Goal: Information Seeking & Learning: Check status

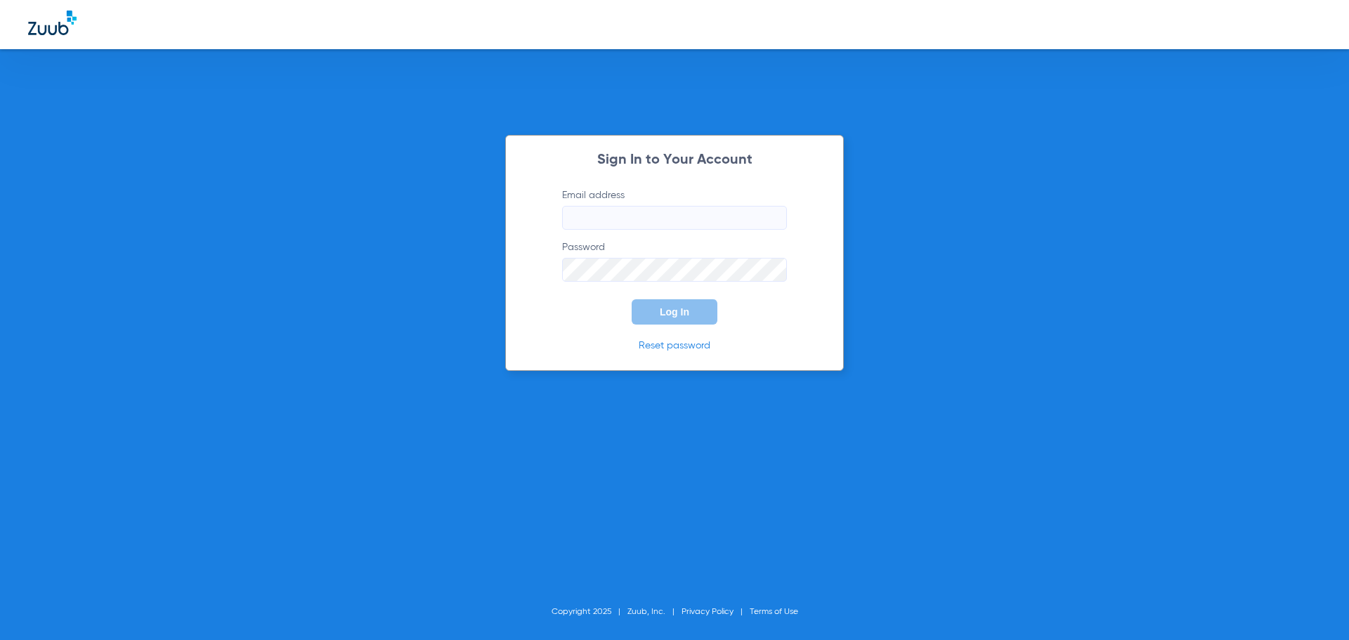
click at [703, 232] on form "Email address Password Log In" at bounding box center [674, 256] width 267 height 136
click at [698, 230] on form "Email address Password Log In" at bounding box center [674, 256] width 267 height 136
click at [696, 228] on input "Email address" at bounding box center [674, 218] width 225 height 24
type input "[EMAIL_ADDRESS][DOMAIN_NAME]"
click at [632, 299] on button "Log In" at bounding box center [675, 311] width 86 height 25
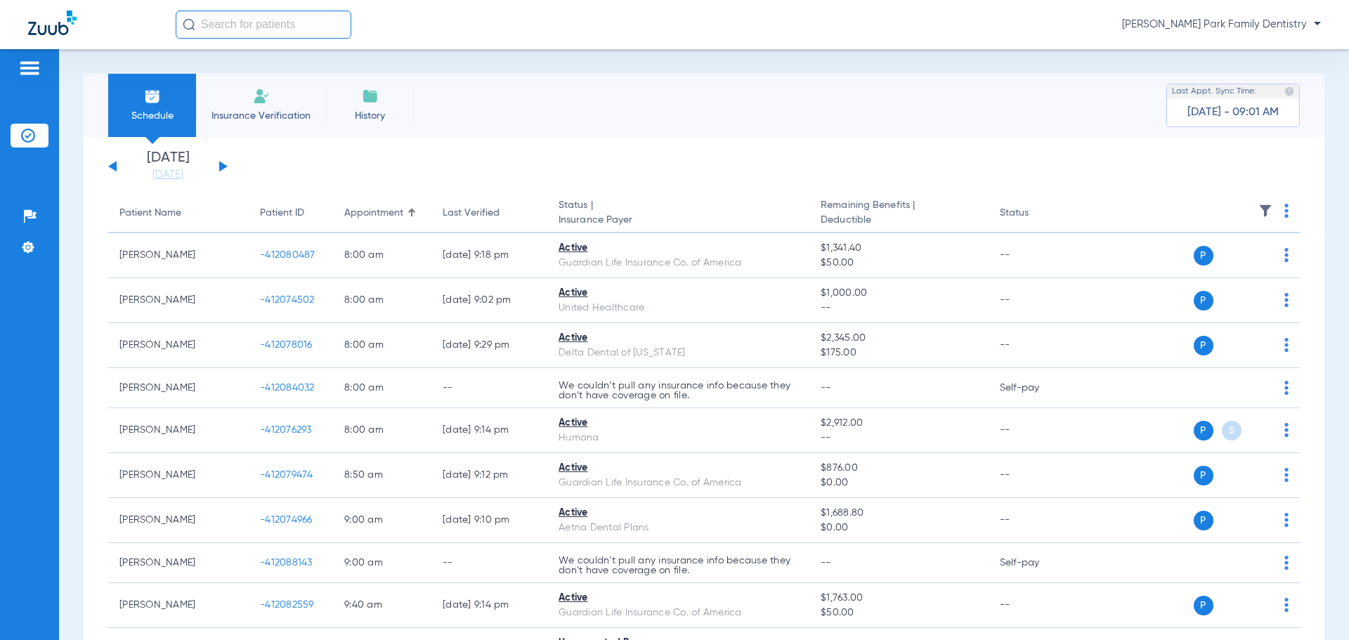
click at [73, 286] on div "Schedule Insurance Verification History Last Appt. Sync Time: [DATE] - 09:01 AM…" at bounding box center [704, 344] width 1290 height 591
click at [220, 164] on button at bounding box center [223, 166] width 8 height 11
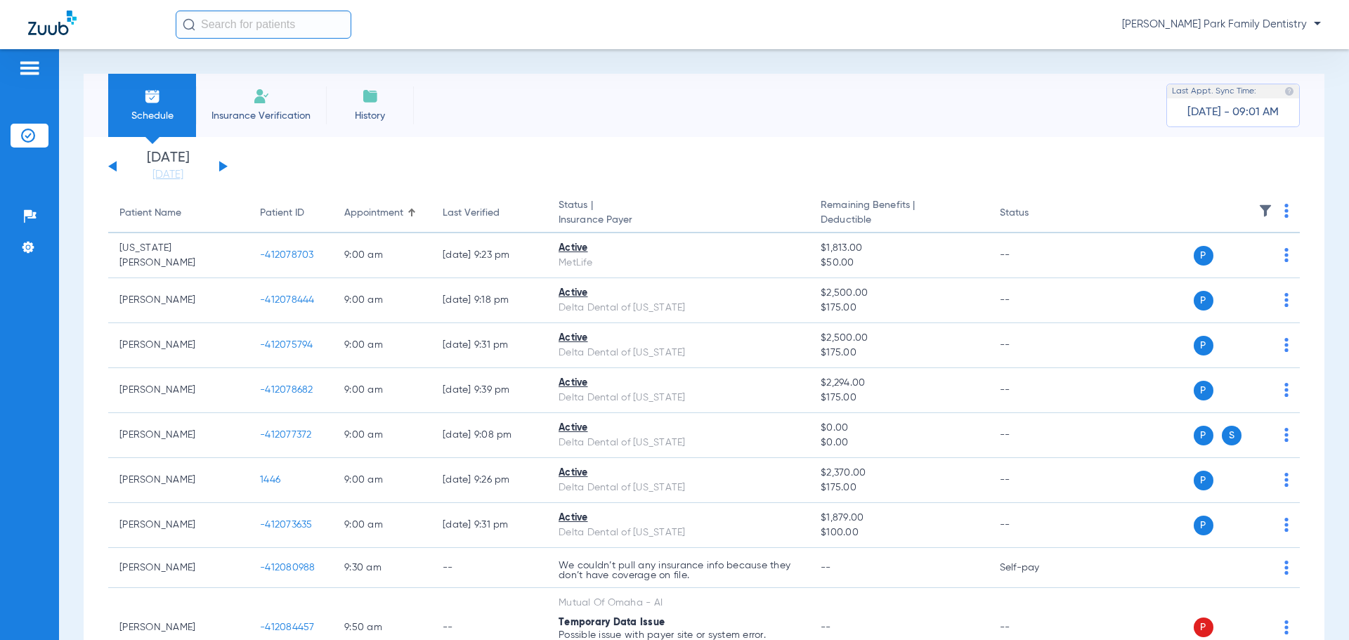
click at [1258, 214] on img at bounding box center [1265, 211] width 14 height 14
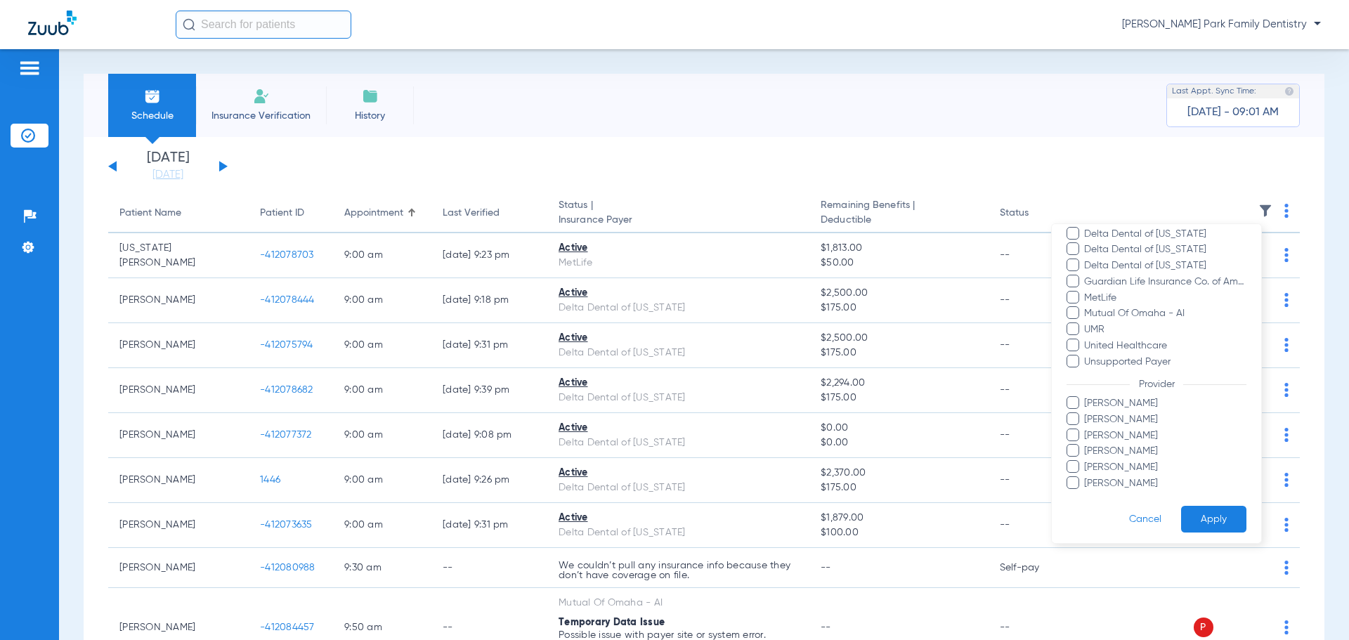
scroll to position [240, 0]
click at [1133, 482] on span "[PERSON_NAME]" at bounding box center [1165, 479] width 163 height 15
click at [1086, 489] on input "[PERSON_NAME]" at bounding box center [1086, 489] width 0 height 0
click at [1208, 517] on button "Apply" at bounding box center [1213, 515] width 65 height 27
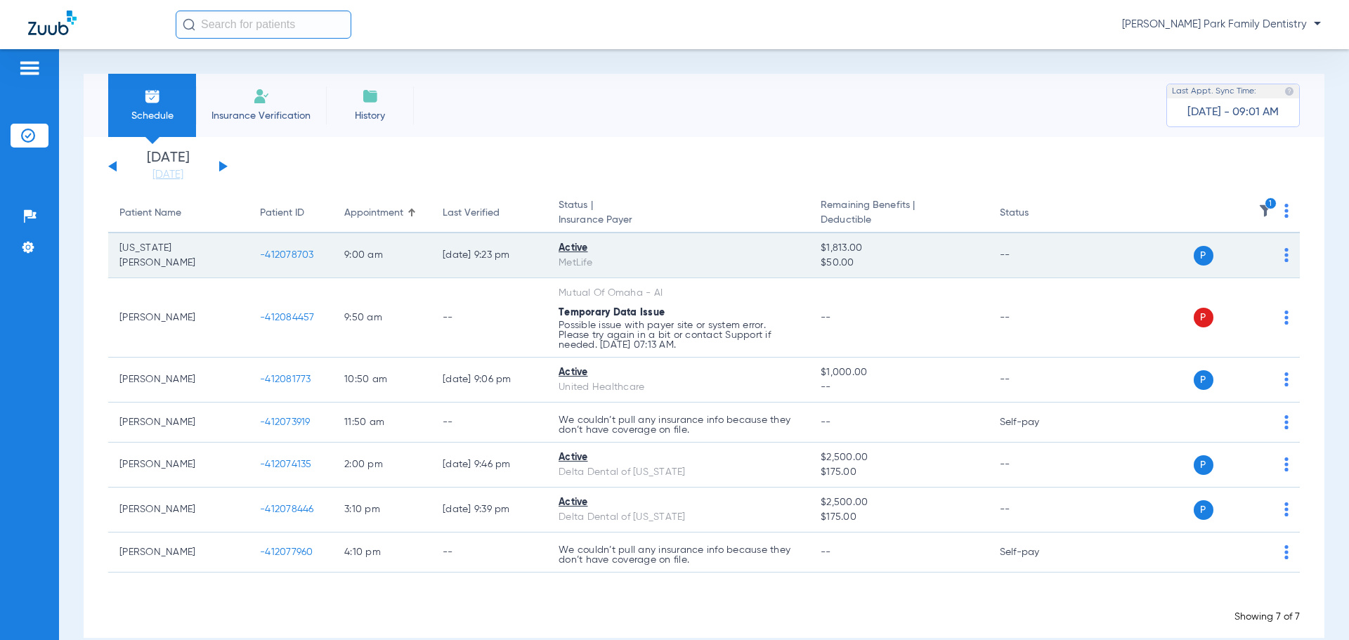
scroll to position [22, 0]
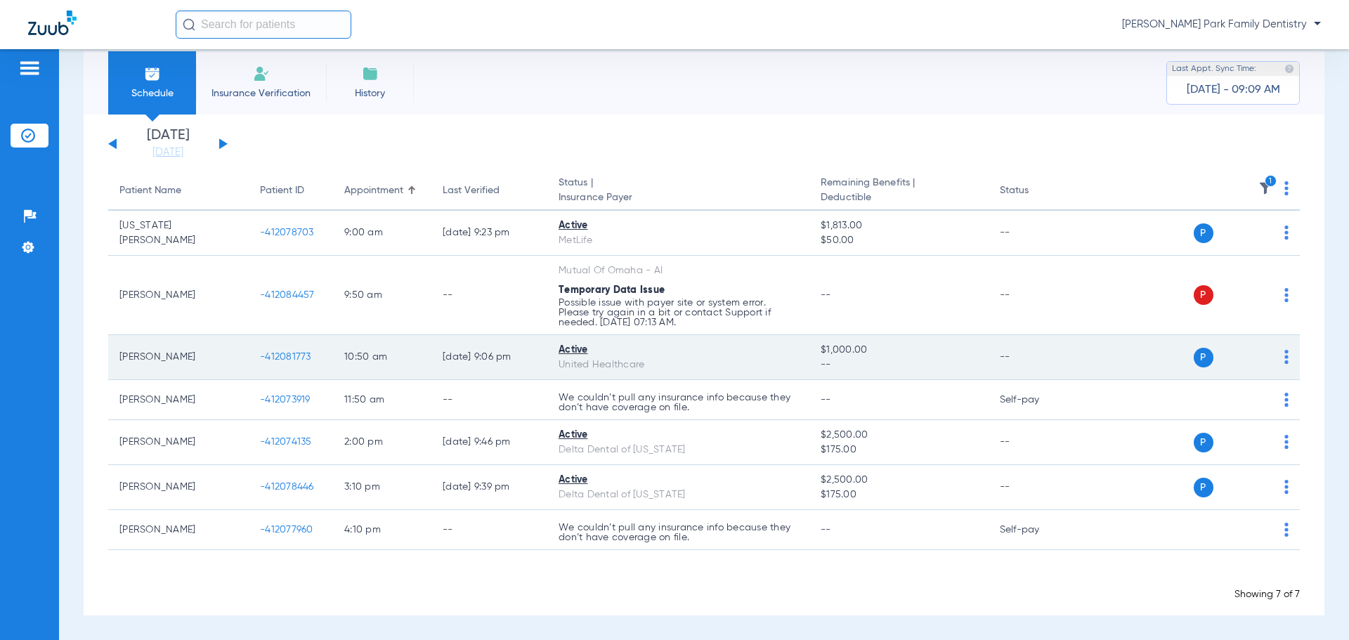
click at [288, 358] on span "-412081773" at bounding box center [285, 357] width 51 height 10
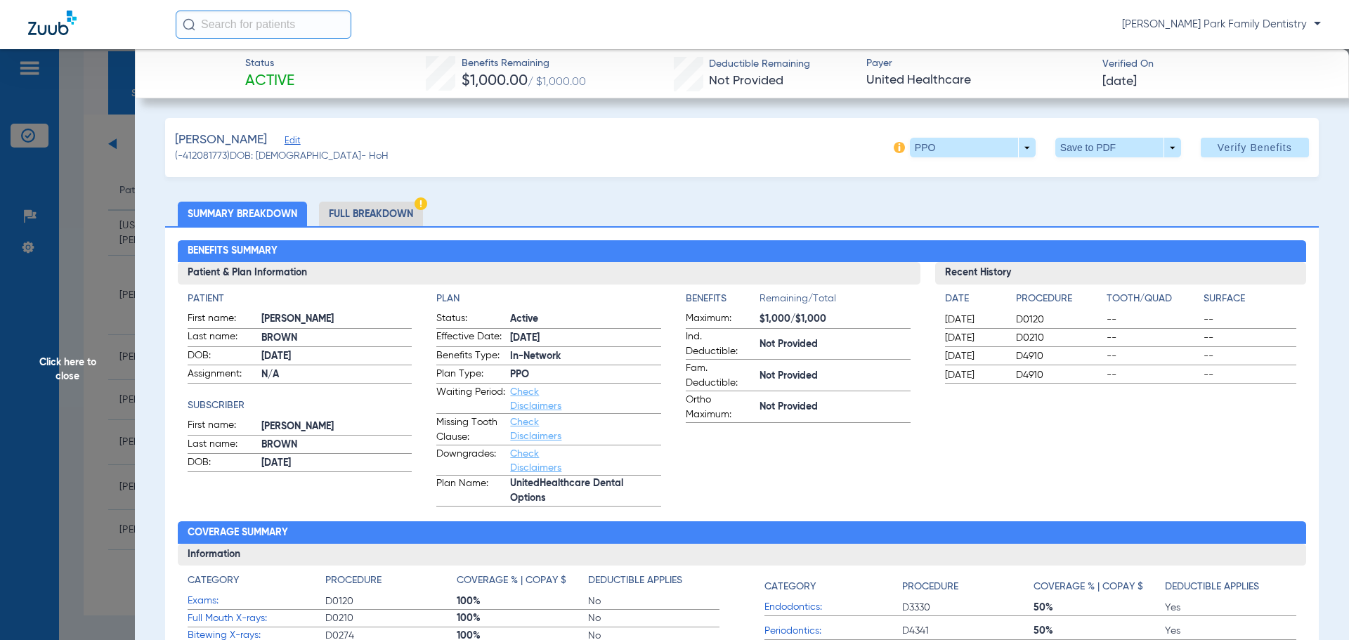
click at [72, 366] on span "Click here to close" at bounding box center [67, 369] width 135 height 640
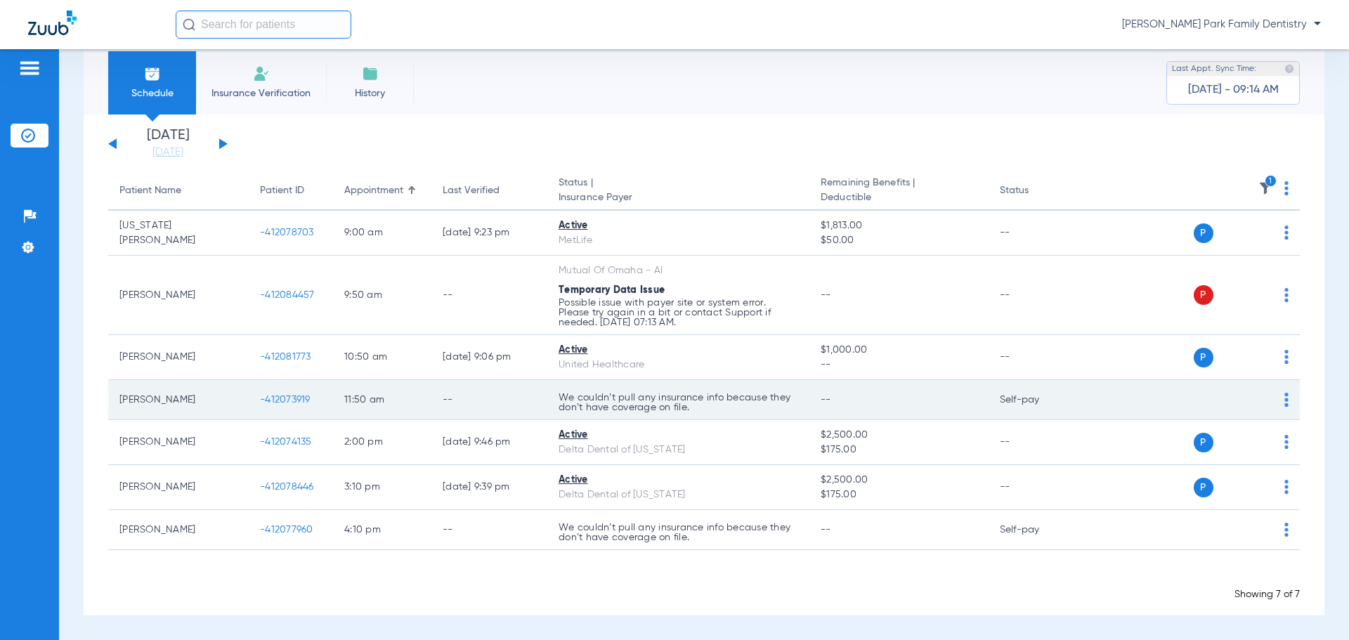
click at [296, 403] on span "-412073919" at bounding box center [285, 400] width 51 height 10
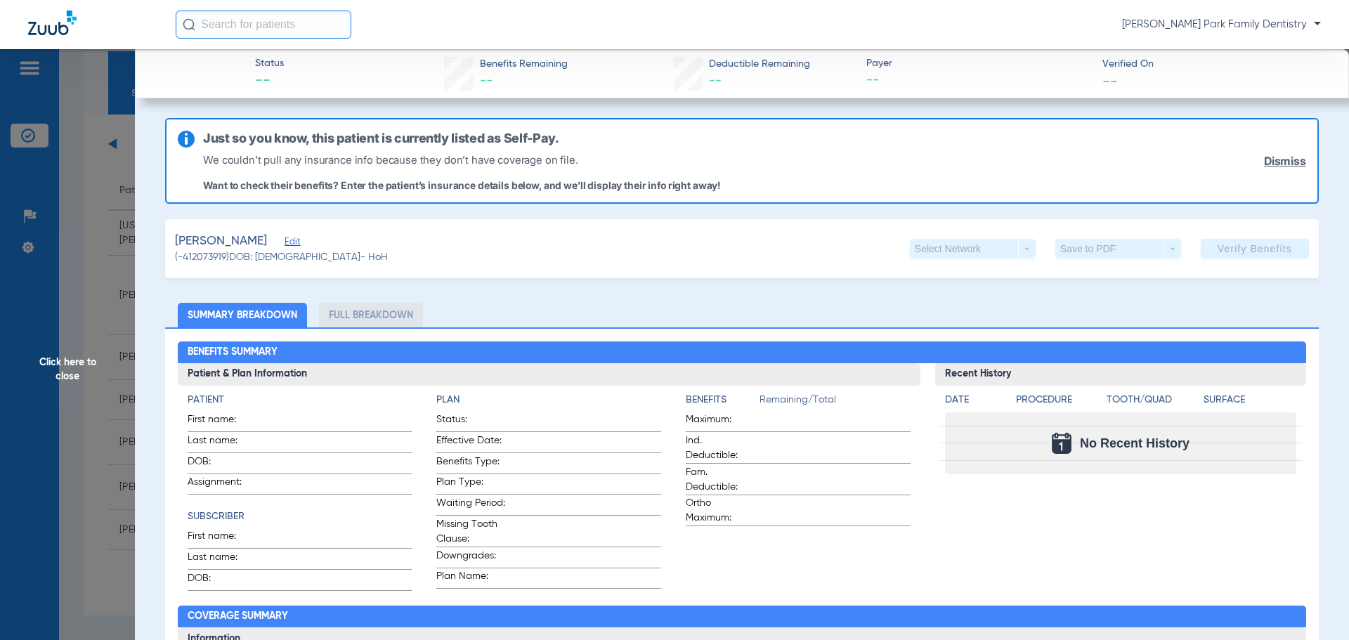
click at [81, 371] on span "Click here to close" at bounding box center [67, 369] width 135 height 640
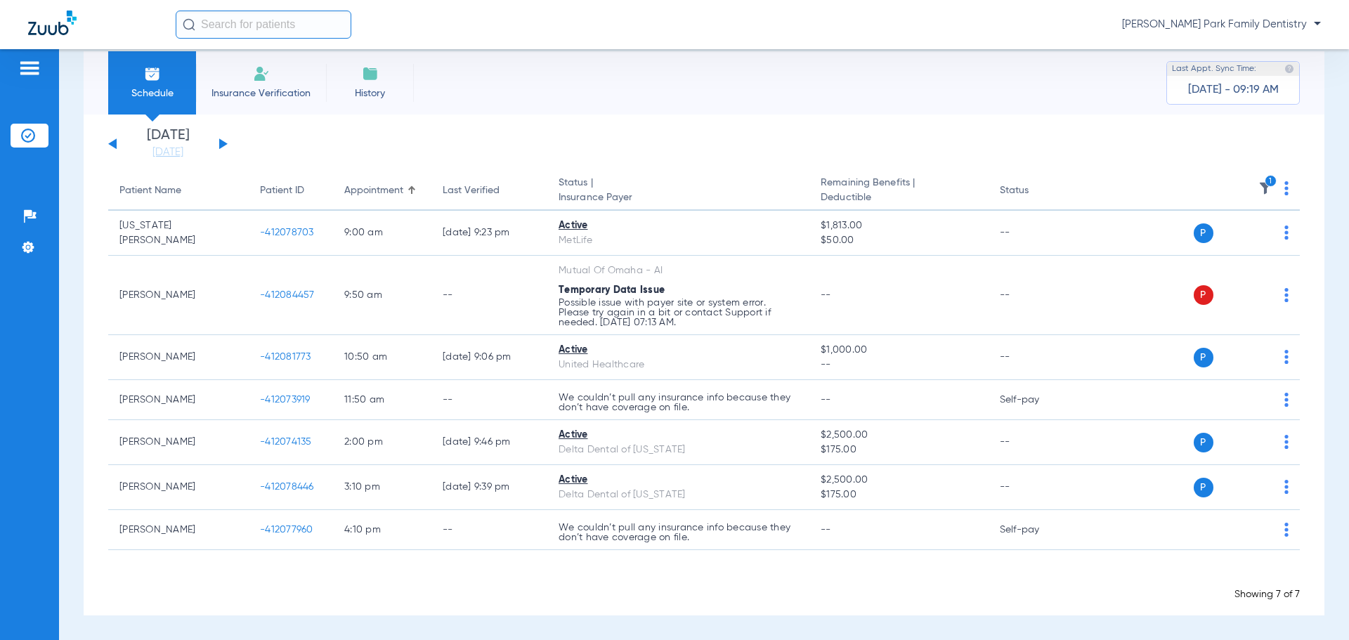
click at [517, 84] on div "Schedule Insurance Verification History Last Appt. Sync Time: [DATE] - 09:19 AM" at bounding box center [704, 82] width 1241 height 63
click at [531, 75] on div "Schedule Insurance Verification History Last Appt. Sync Time: [DATE] - 09:19 AM" at bounding box center [704, 82] width 1241 height 63
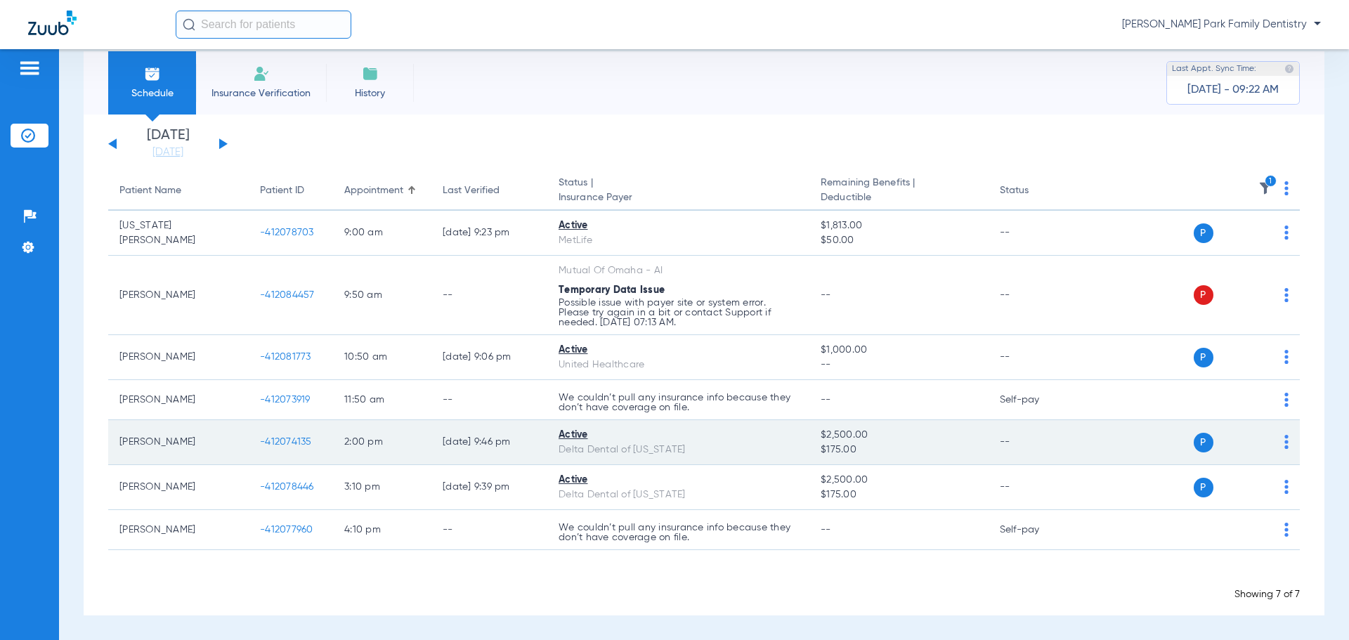
click at [283, 447] on span "-412074135" at bounding box center [286, 442] width 52 height 10
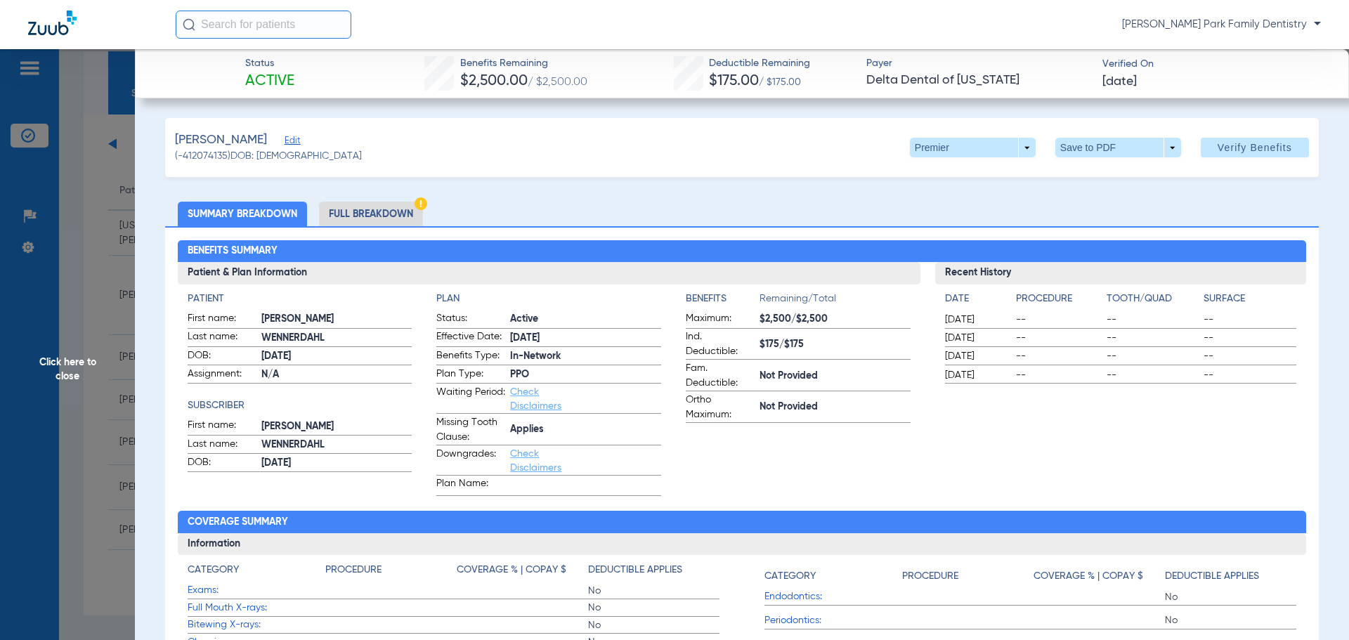
click at [77, 374] on span "Click here to close" at bounding box center [67, 369] width 135 height 640
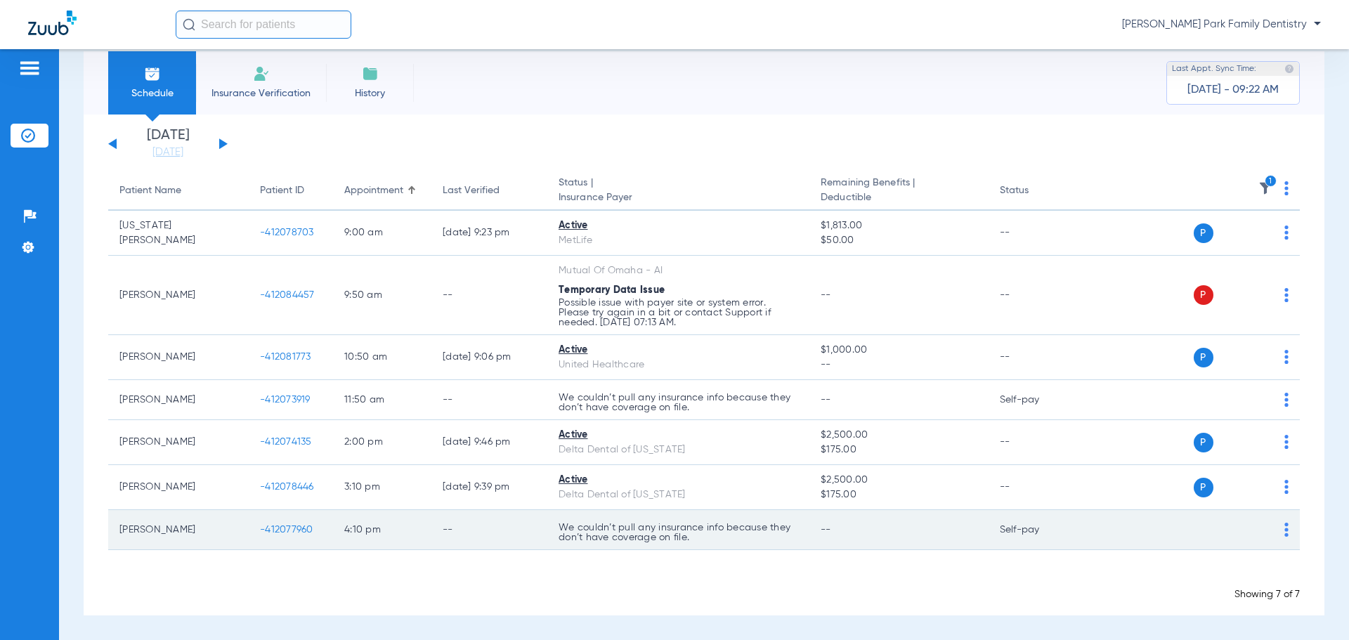
click at [285, 532] on span "-412077960" at bounding box center [286, 530] width 53 height 10
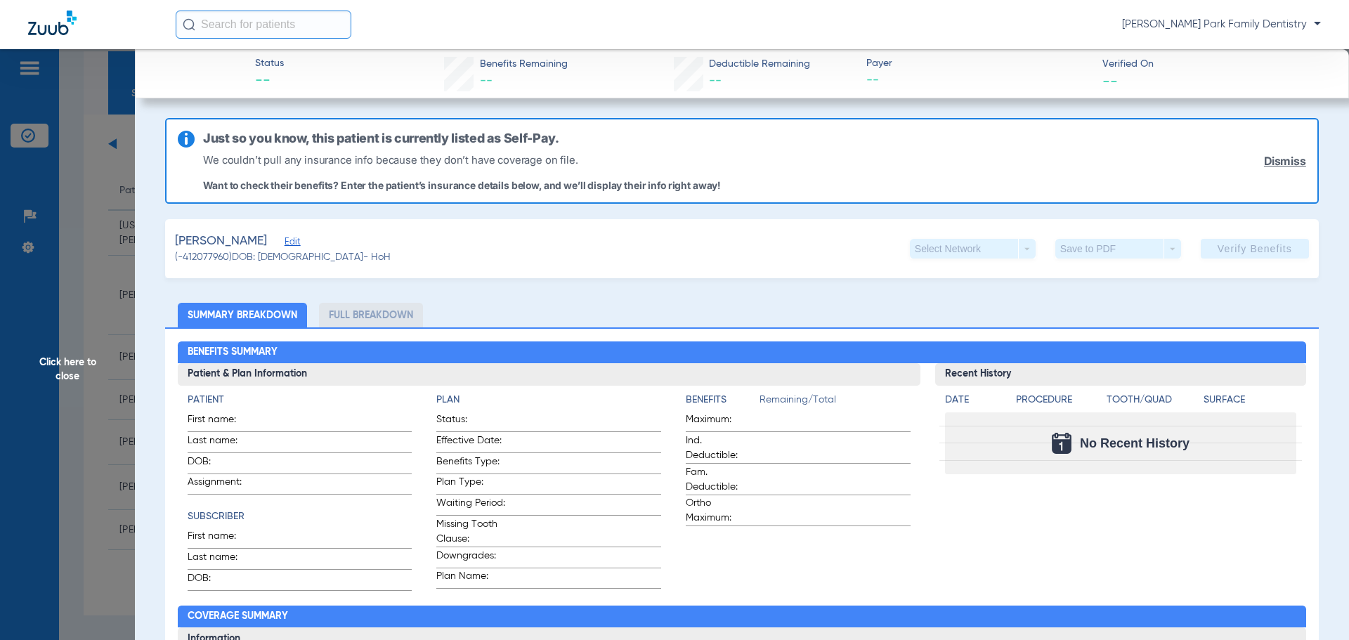
click at [73, 351] on span "Click here to close" at bounding box center [67, 369] width 135 height 640
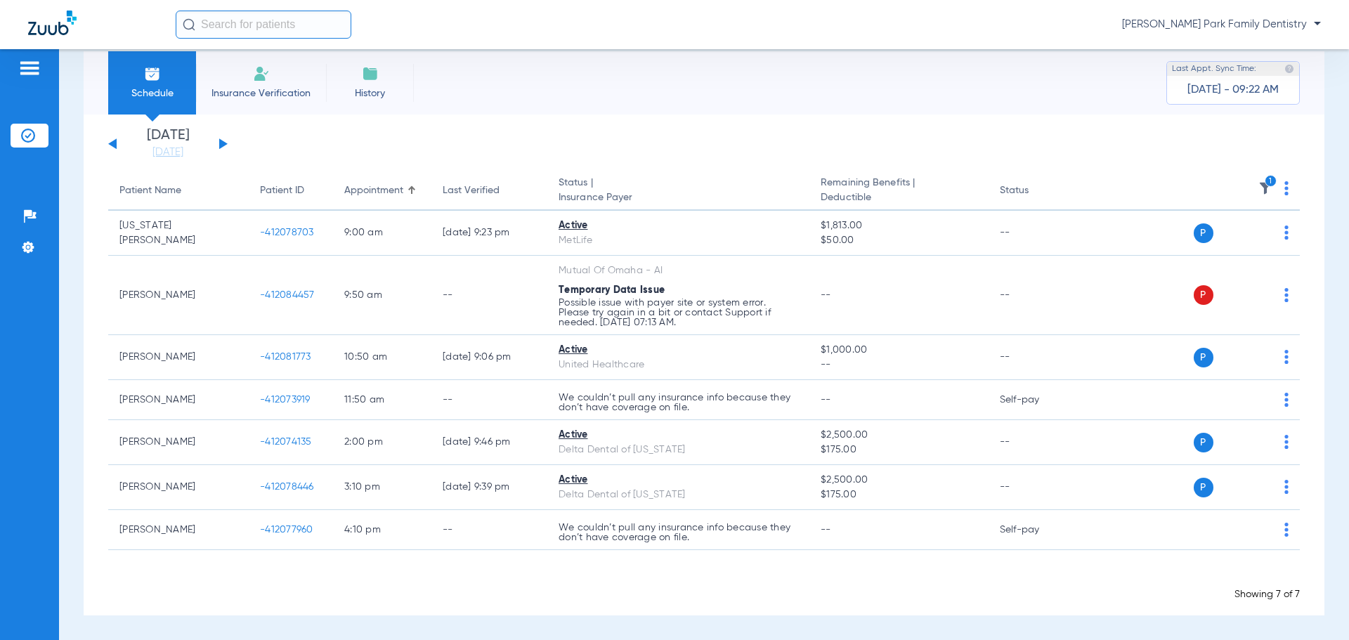
click at [1258, 183] on img at bounding box center [1265, 188] width 14 height 14
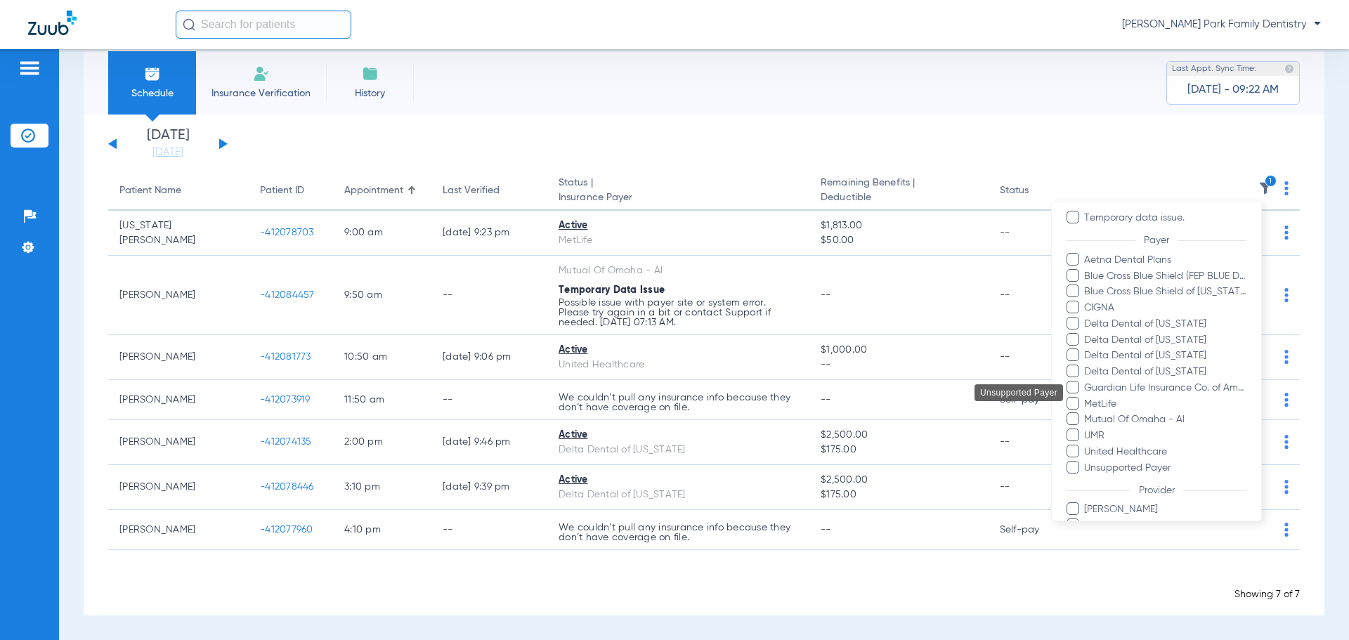
scroll to position [240, 0]
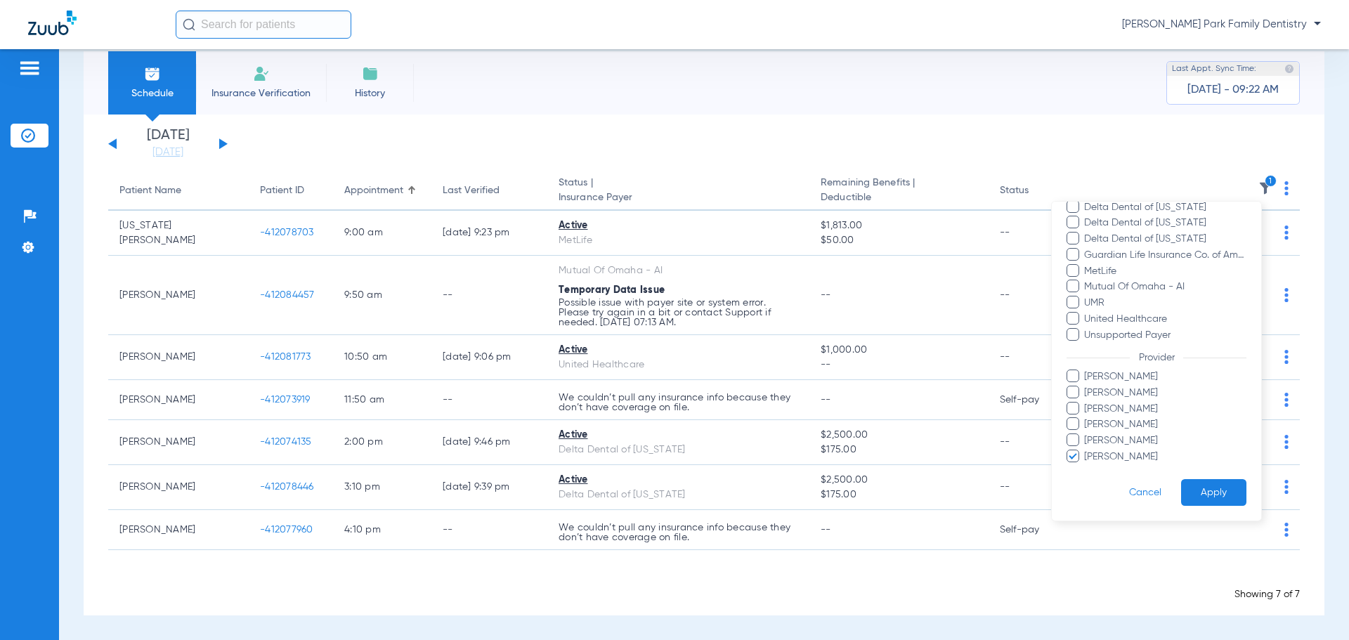
click at [1119, 455] on span "[PERSON_NAME]" at bounding box center [1165, 457] width 163 height 15
click at [1086, 467] on input "[PERSON_NAME]" at bounding box center [1086, 467] width 0 height 0
click at [1115, 422] on span "[PERSON_NAME]" at bounding box center [1165, 424] width 163 height 15
click at [1086, 434] on input "[PERSON_NAME]" at bounding box center [1086, 434] width 0 height 0
click at [1182, 487] on button "Apply" at bounding box center [1213, 492] width 65 height 27
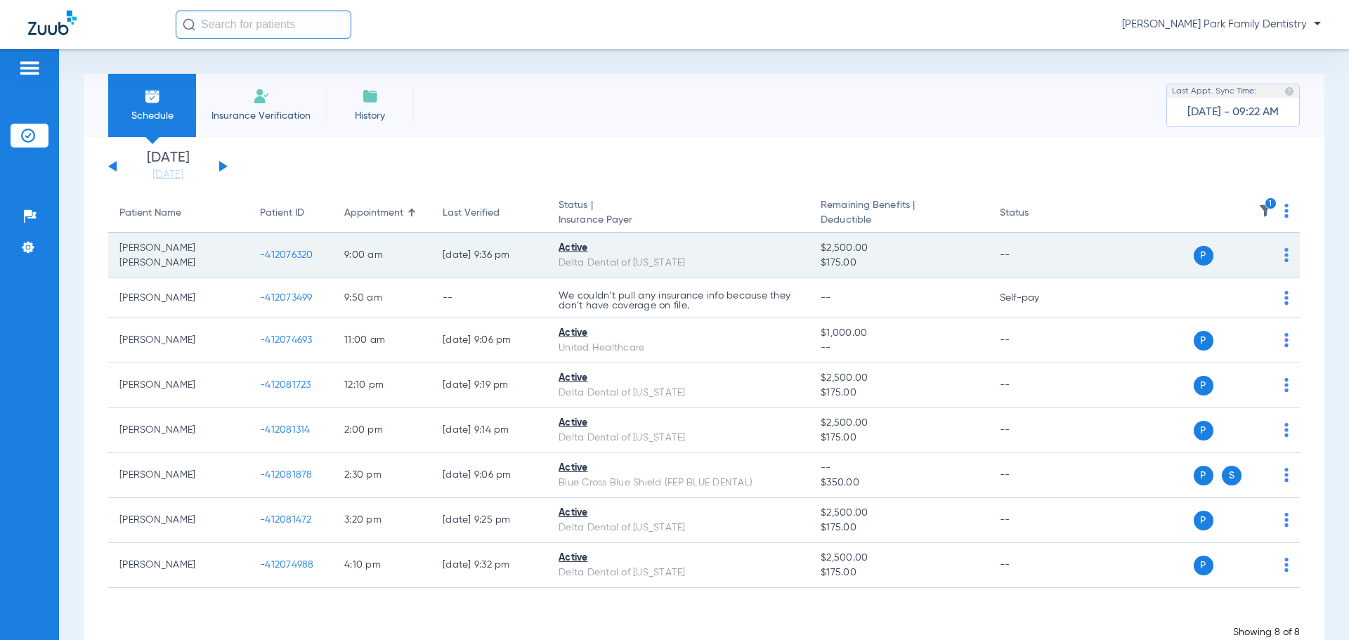
click at [283, 258] on span "-412076320" at bounding box center [286, 255] width 53 height 10
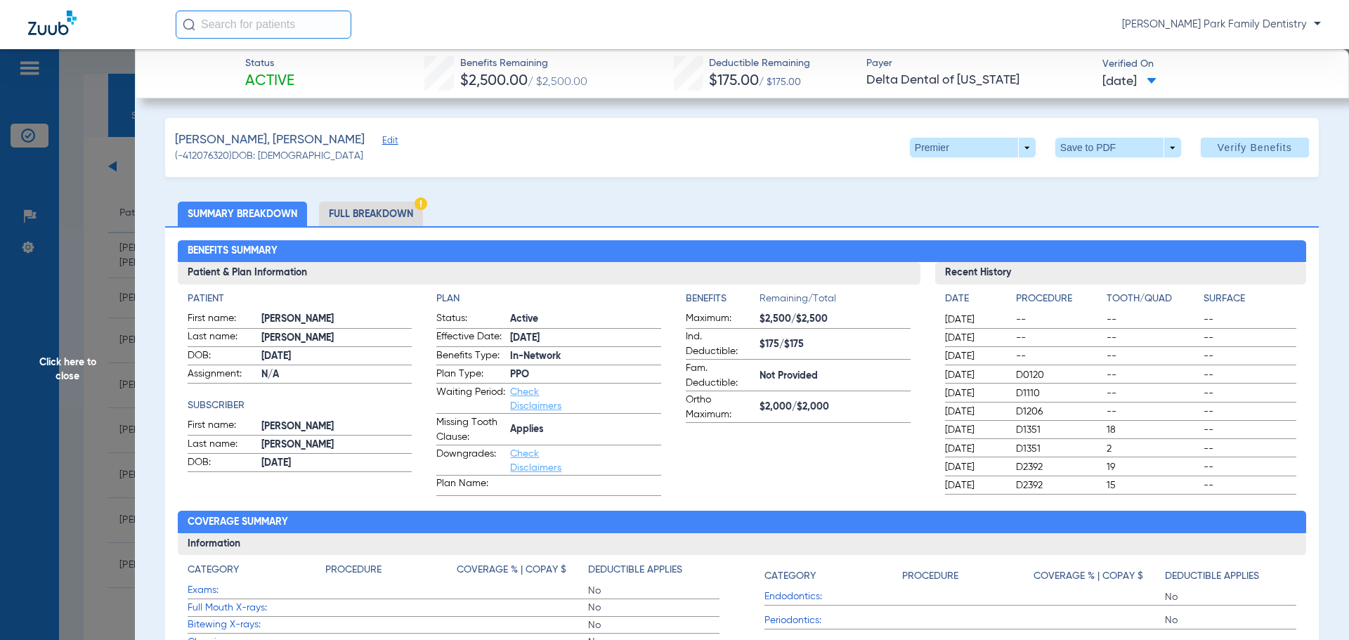
click at [63, 368] on span "Click here to close" at bounding box center [67, 369] width 135 height 640
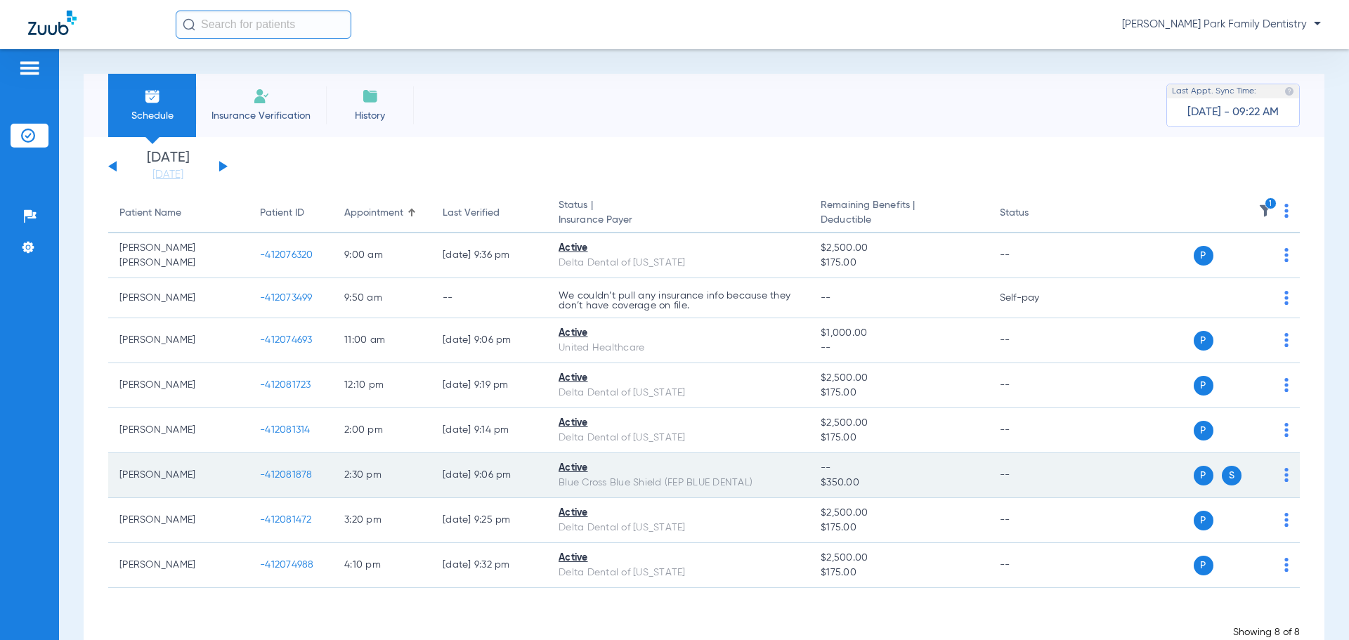
click at [283, 471] on span "-412081878" at bounding box center [286, 475] width 53 height 10
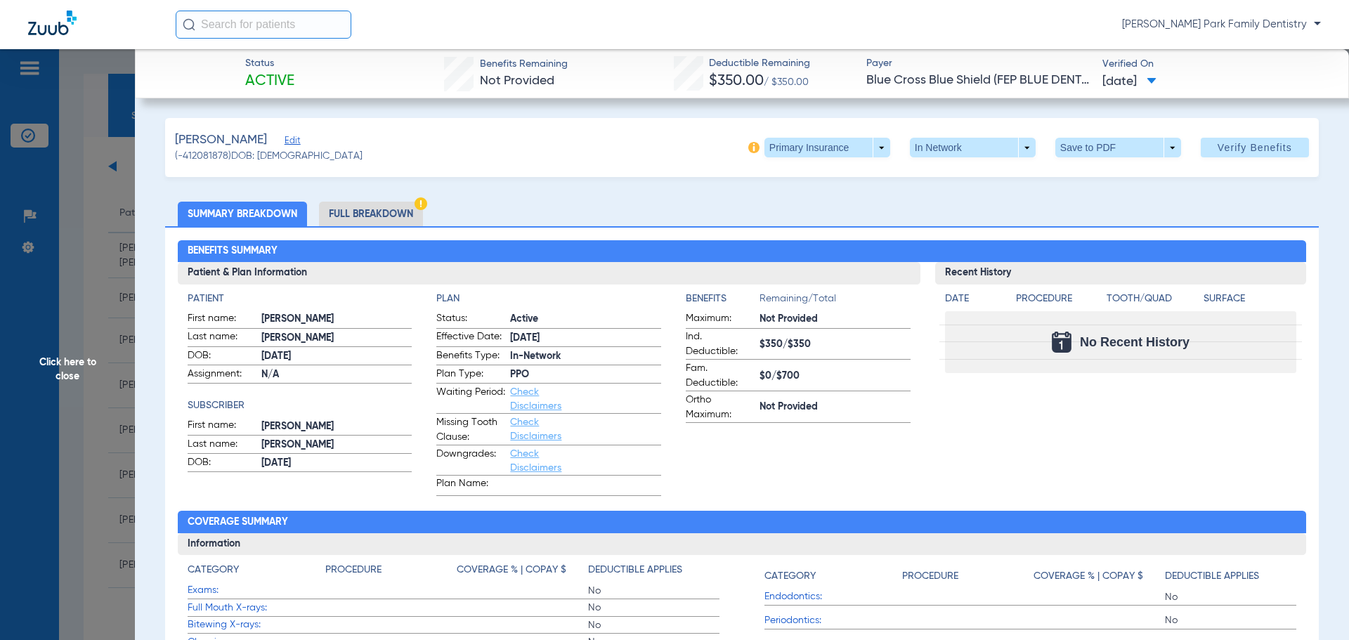
click at [81, 366] on span "Click here to close" at bounding box center [67, 369] width 135 height 640
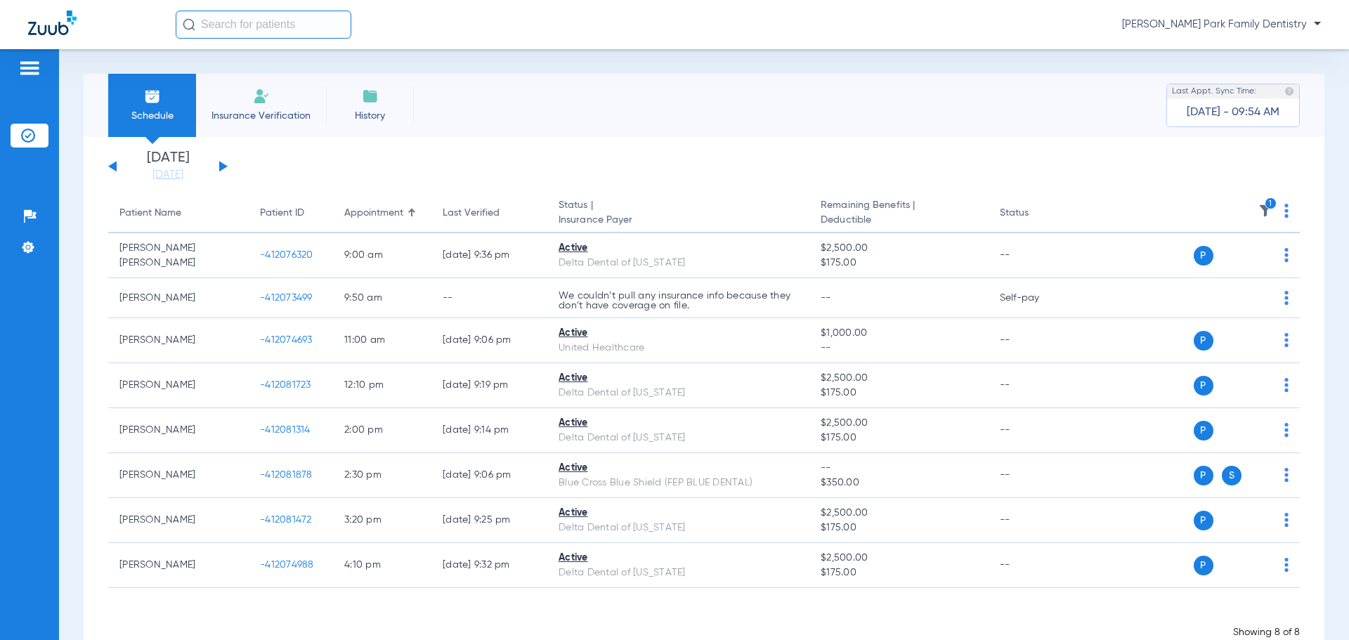
click at [415, 160] on app-single-date-navigator "[DATE] [DATE] [DATE] [DATE] [DATE] [DATE] [DATE] [DATE] [DATE] [DATE] [DATE] [D…" at bounding box center [704, 166] width 1192 height 31
click at [223, 169] on div "[DATE] [DATE] [DATE] [DATE] [DATE] [DATE] [DATE] [DATE] [DATE] [DATE] [DATE] [D…" at bounding box center [167, 166] width 119 height 31
click at [222, 167] on button at bounding box center [223, 166] width 8 height 11
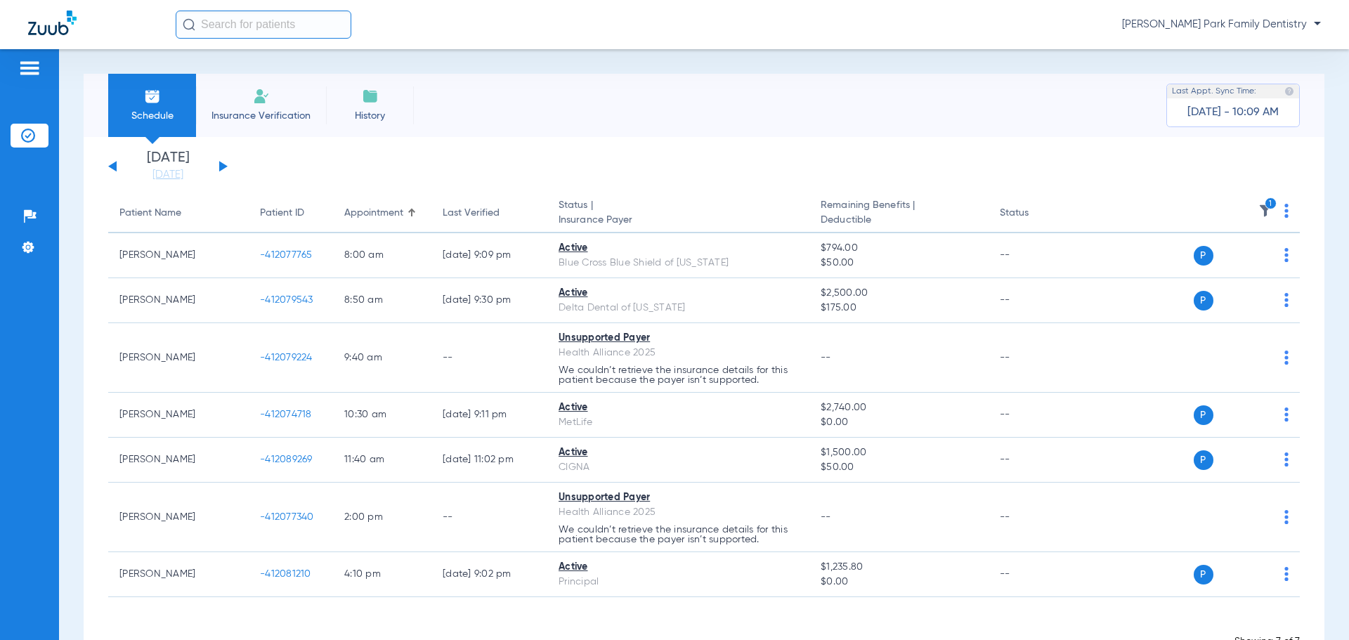
click at [1258, 209] on img at bounding box center [1265, 211] width 14 height 14
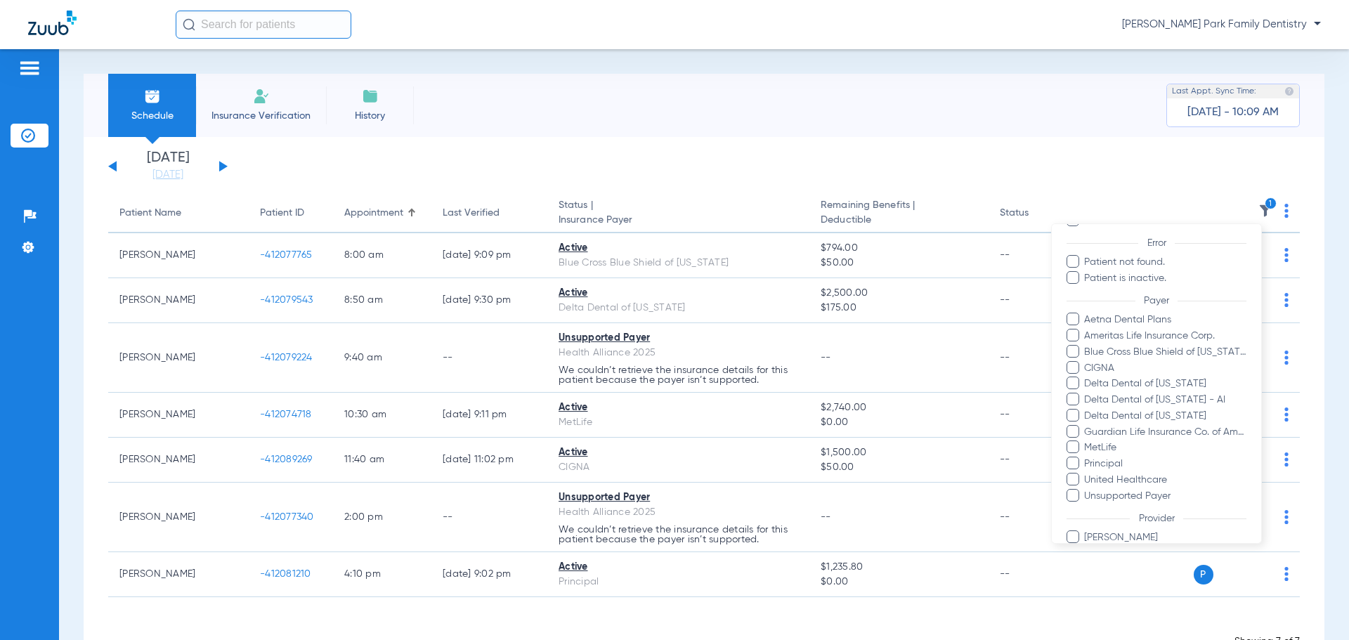
scroll to position [209, 0]
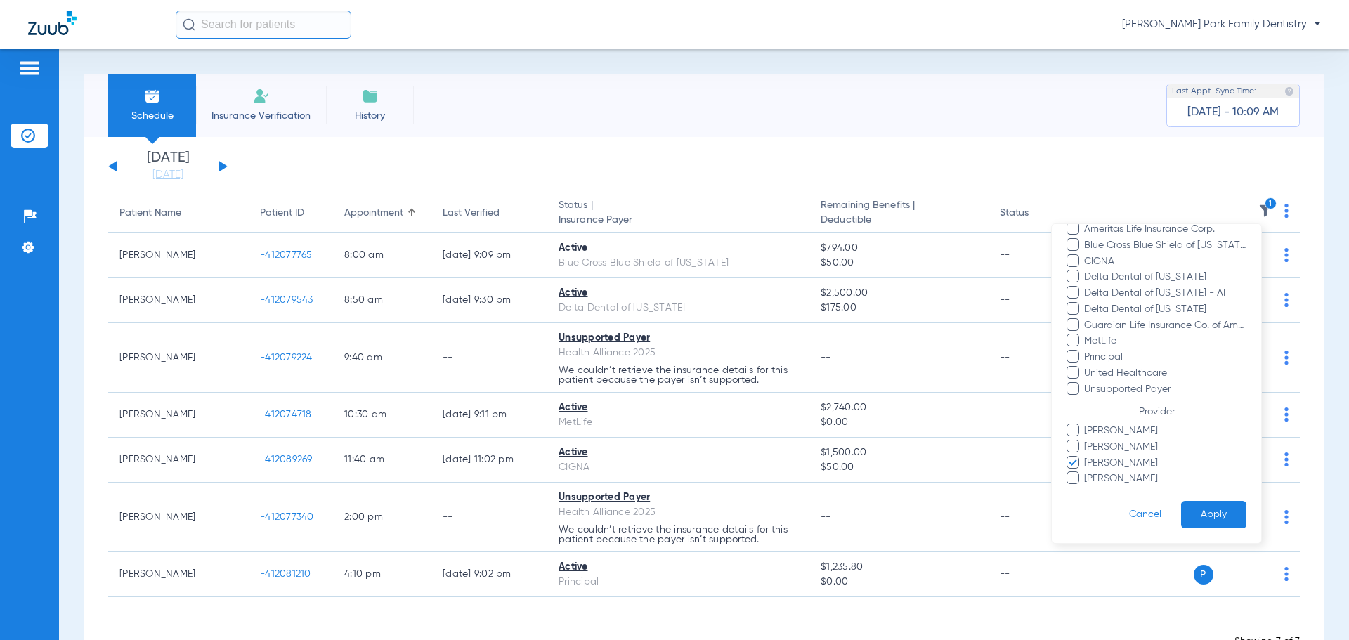
click at [1001, 160] on div at bounding box center [674, 320] width 1349 height 640
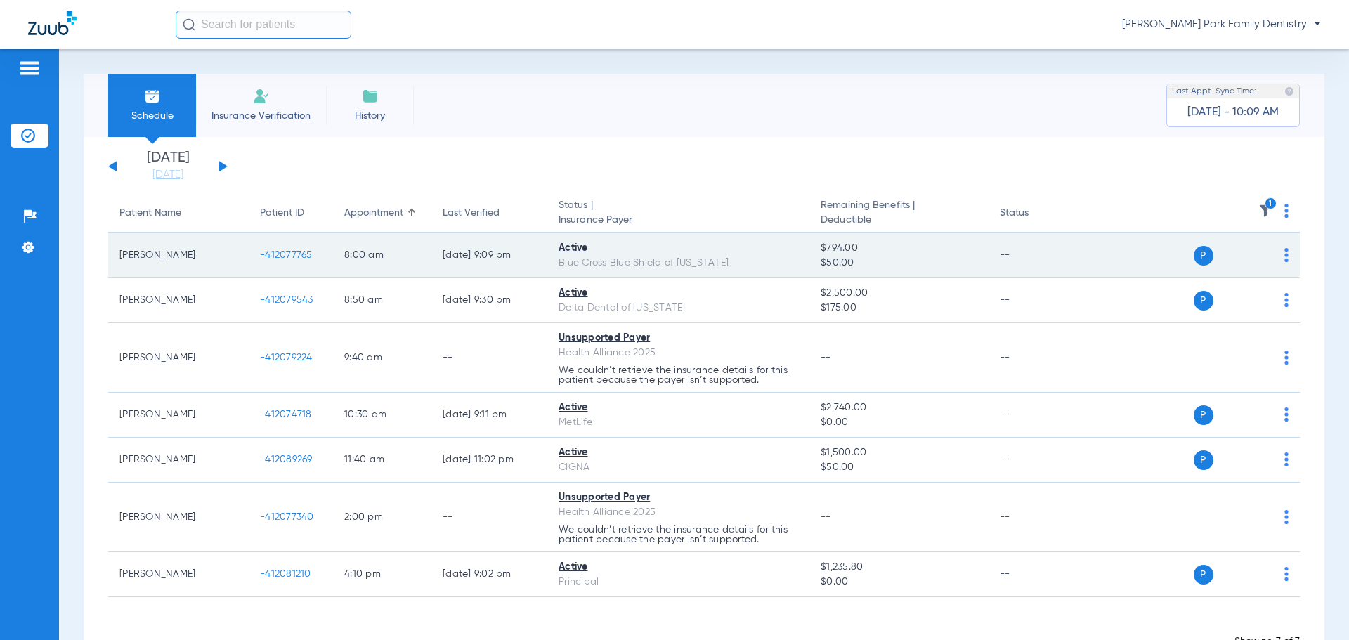
click at [280, 256] on span "-412077765" at bounding box center [286, 255] width 53 height 10
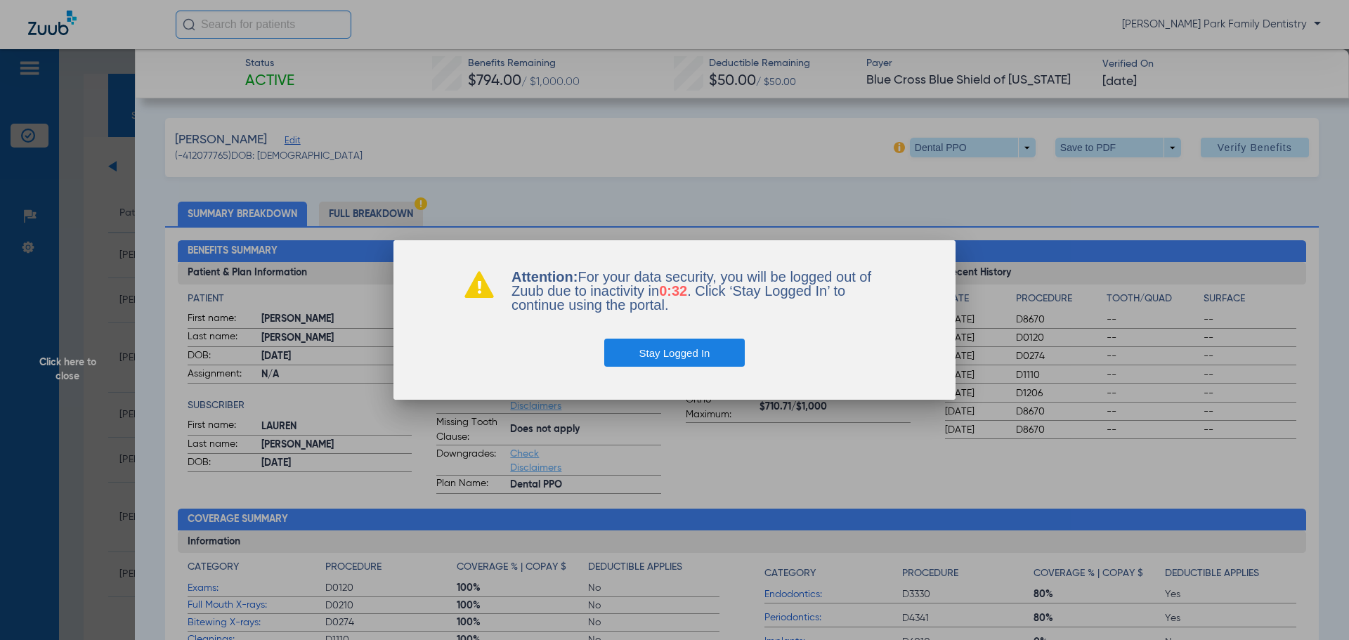
click at [705, 357] on button "Stay Logged In" at bounding box center [674, 353] width 141 height 28
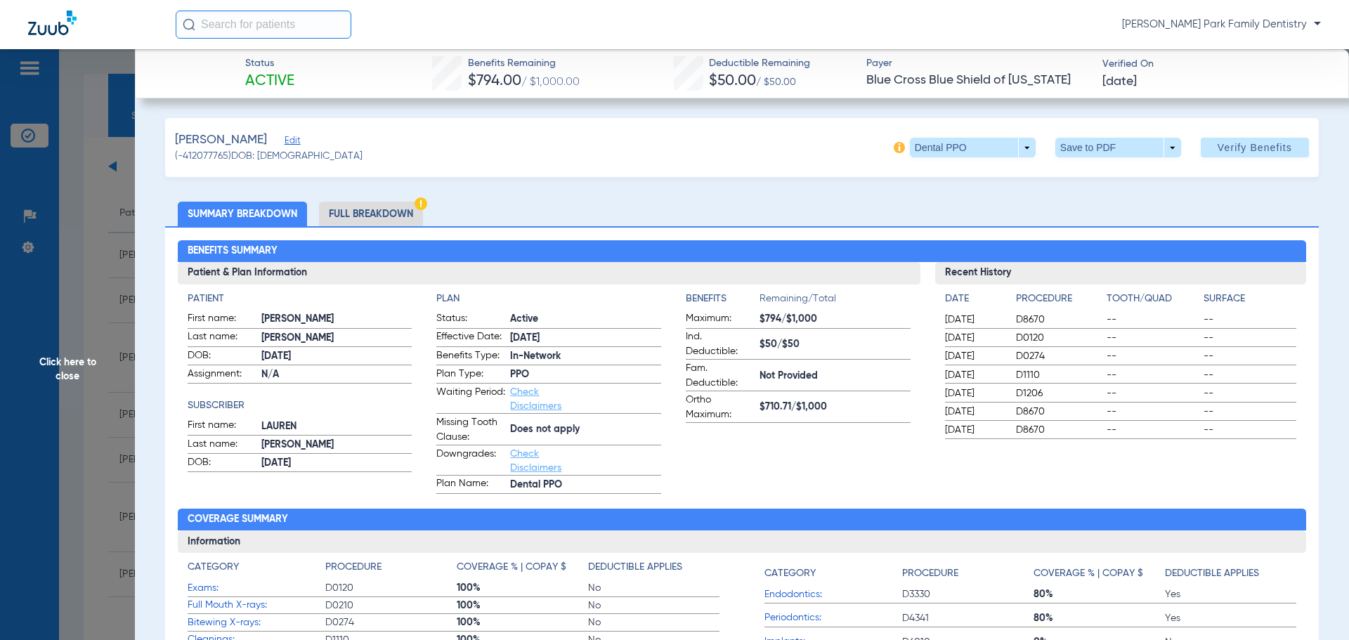
click at [511, 252] on h2 "Benefits Summary" at bounding box center [742, 251] width 1129 height 22
click at [88, 365] on span "Click here to close" at bounding box center [67, 369] width 135 height 640
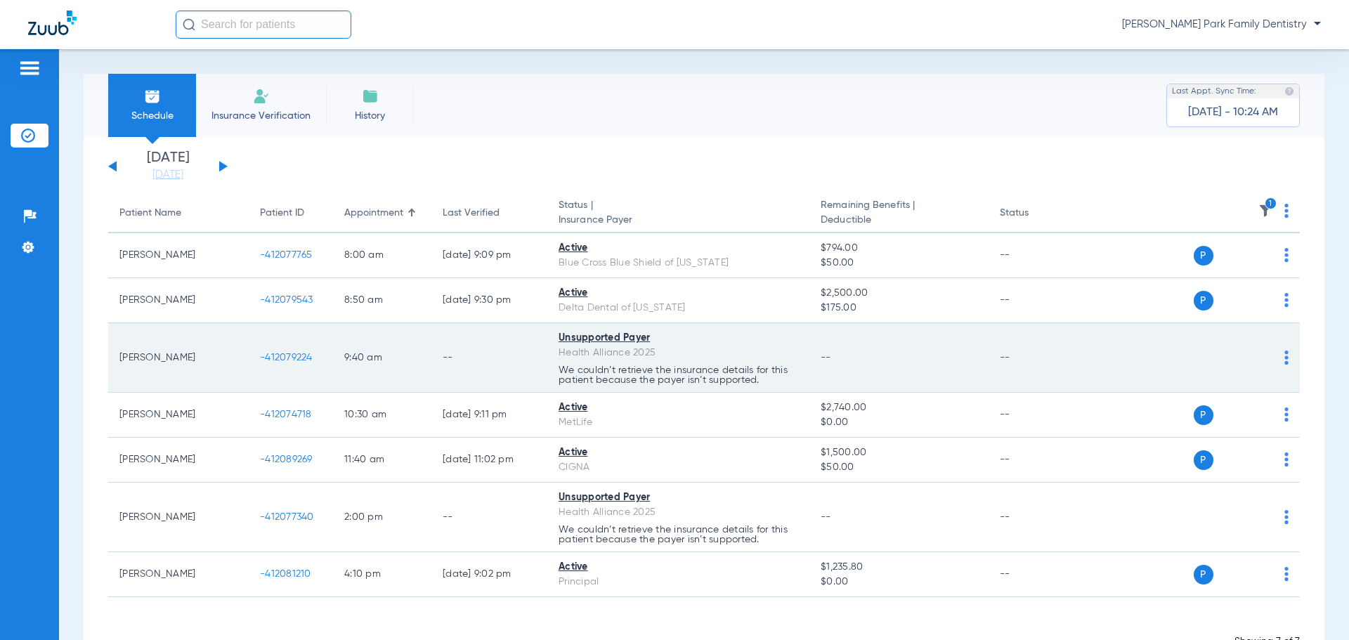
click at [293, 359] on span "-412079224" at bounding box center [286, 358] width 53 height 10
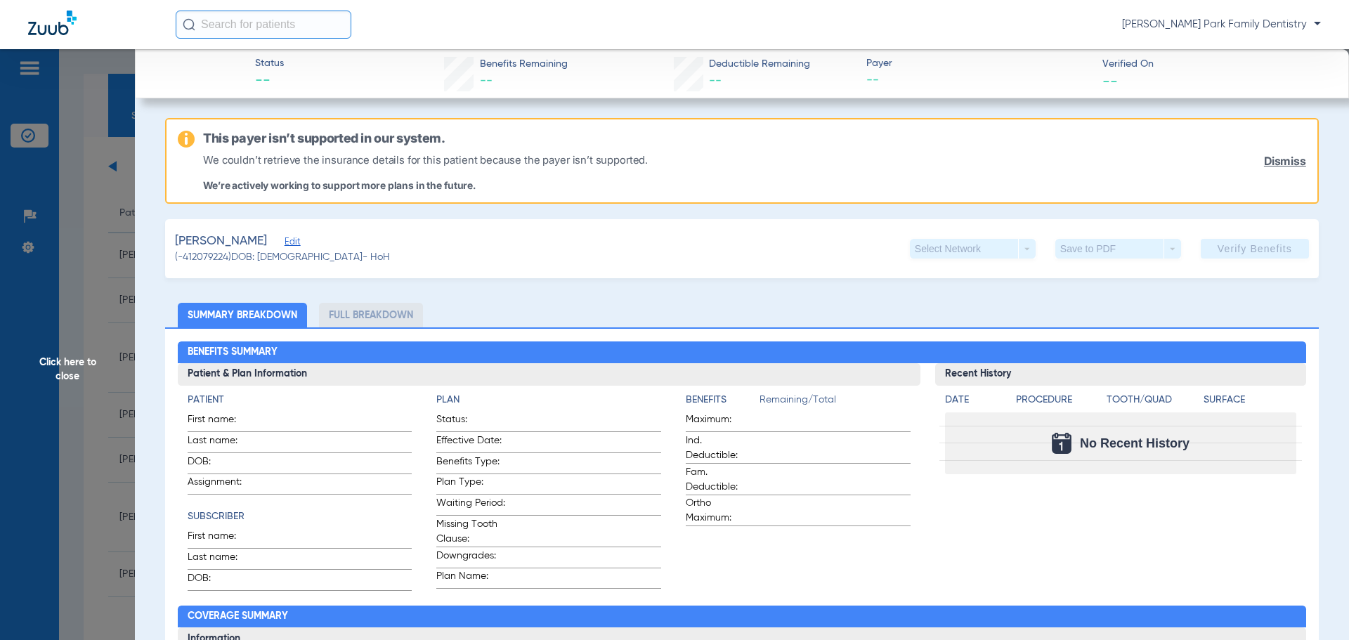
click at [69, 375] on span "Click here to close" at bounding box center [67, 369] width 135 height 640
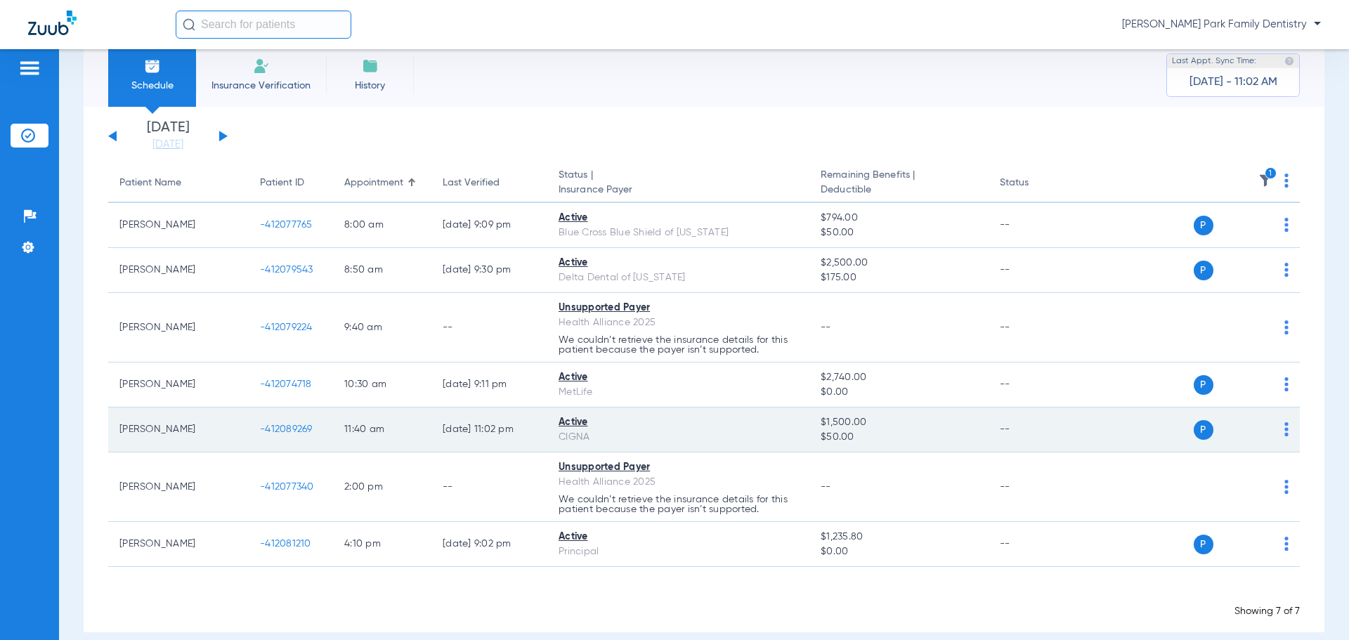
scroll to position [47, 0]
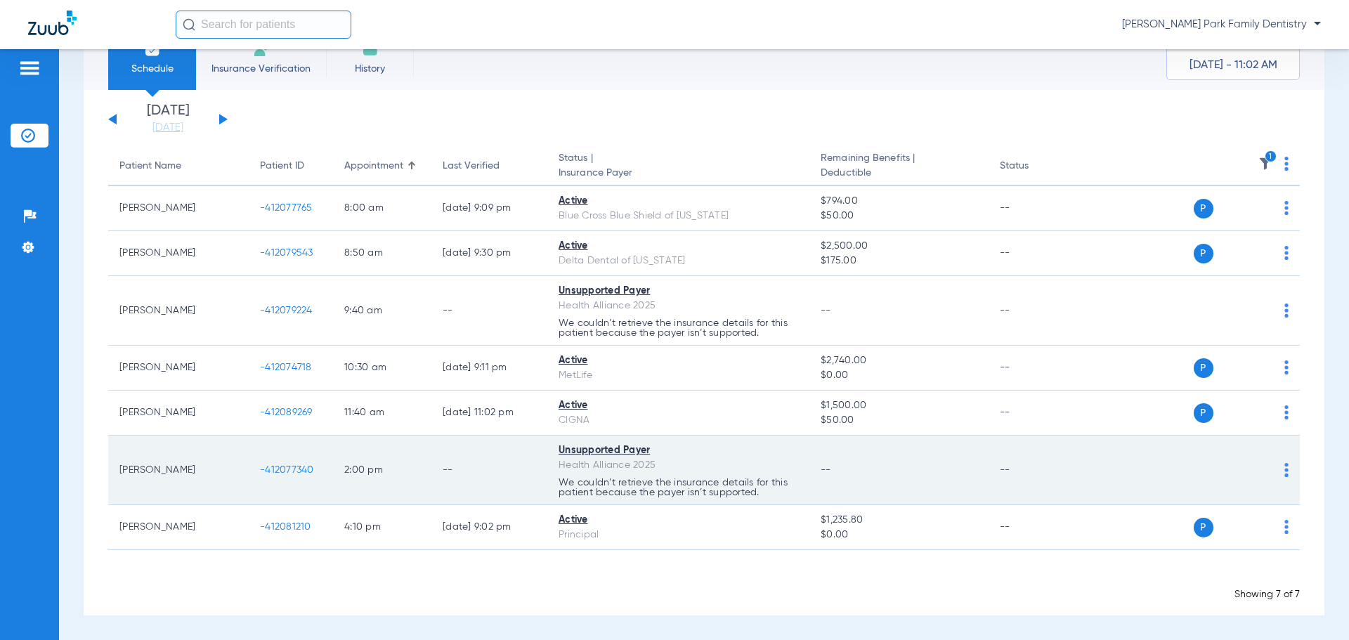
click at [282, 471] on span "-412077340" at bounding box center [287, 470] width 54 height 10
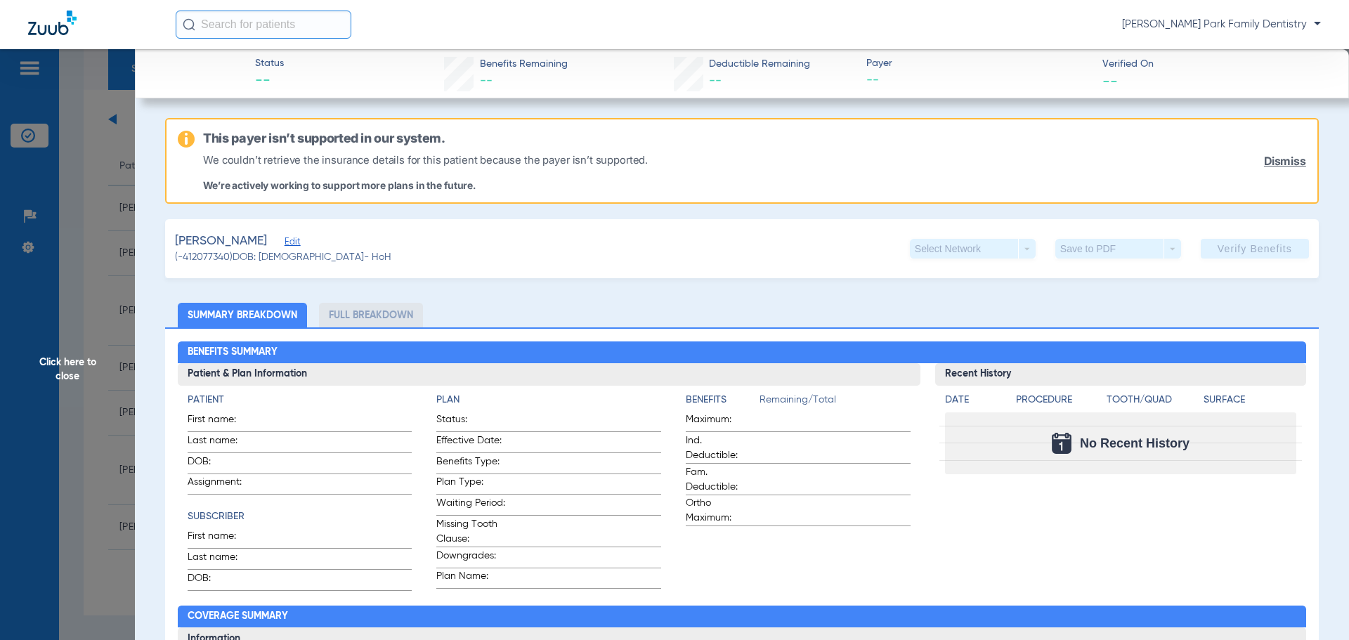
click at [65, 359] on span "Click here to close" at bounding box center [67, 369] width 135 height 640
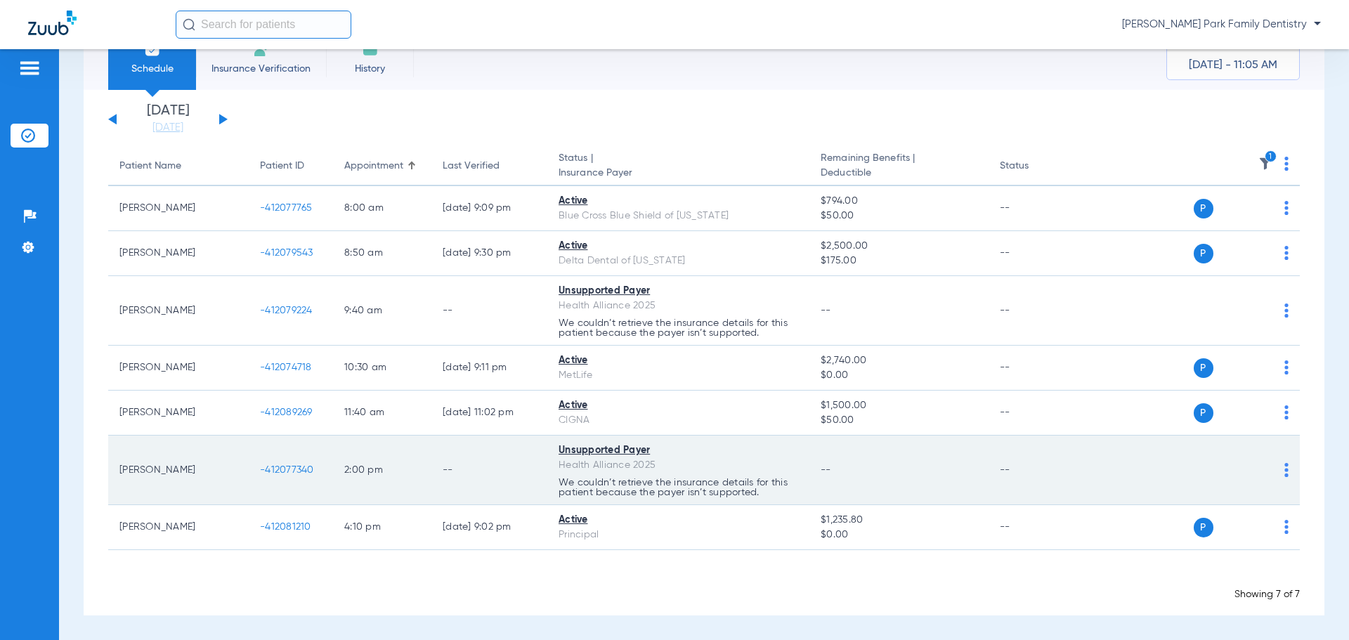
click at [293, 470] on span "-412077340" at bounding box center [287, 470] width 54 height 10
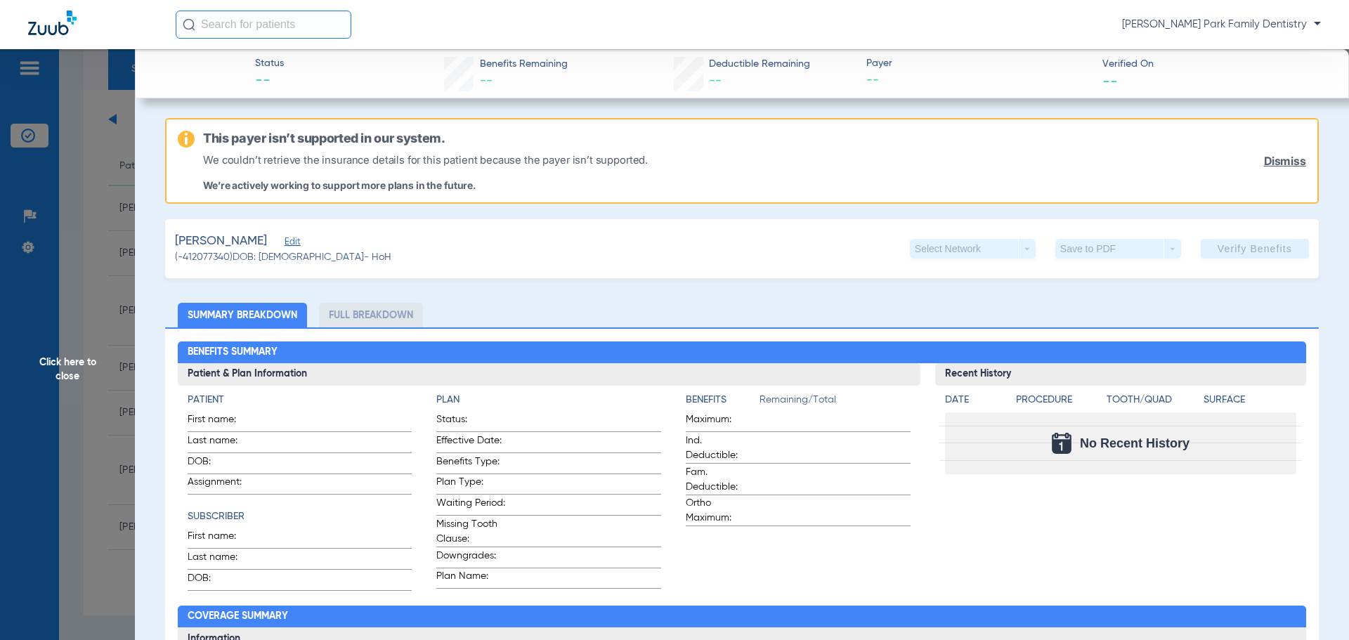
click at [67, 371] on span "Click here to close" at bounding box center [67, 369] width 135 height 640
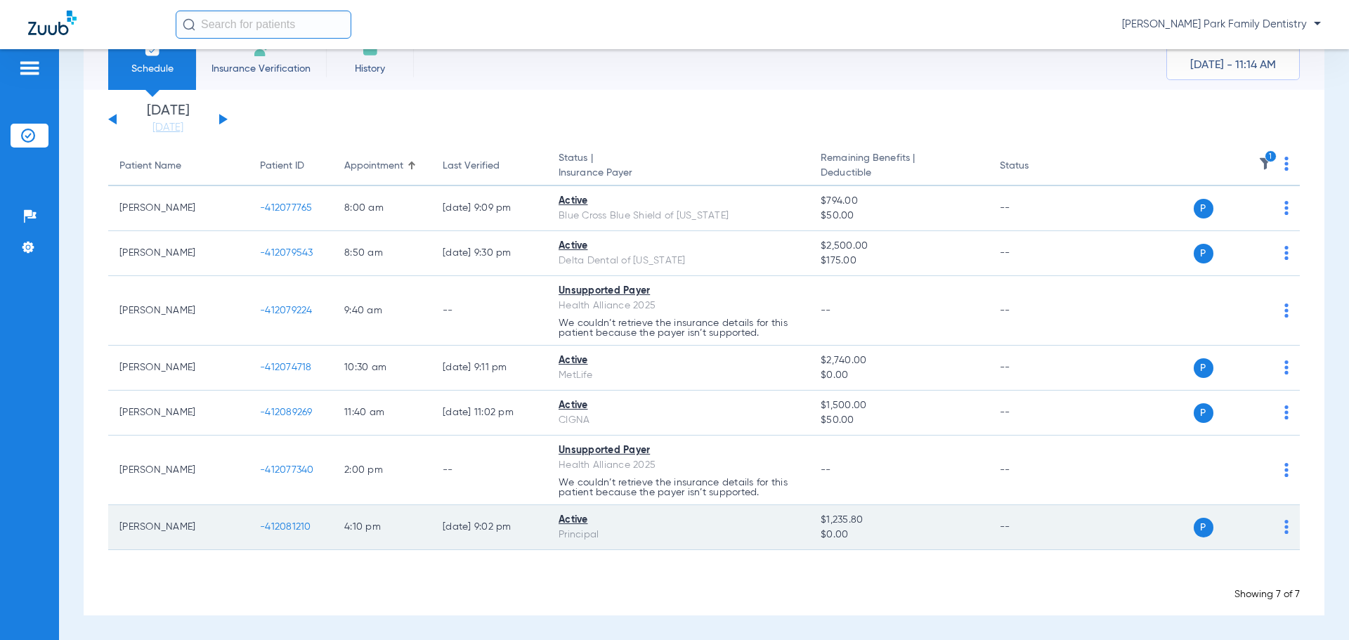
click at [276, 521] on td "-412081210" at bounding box center [291, 527] width 84 height 45
click at [276, 526] on span "-412081210" at bounding box center [285, 527] width 51 height 10
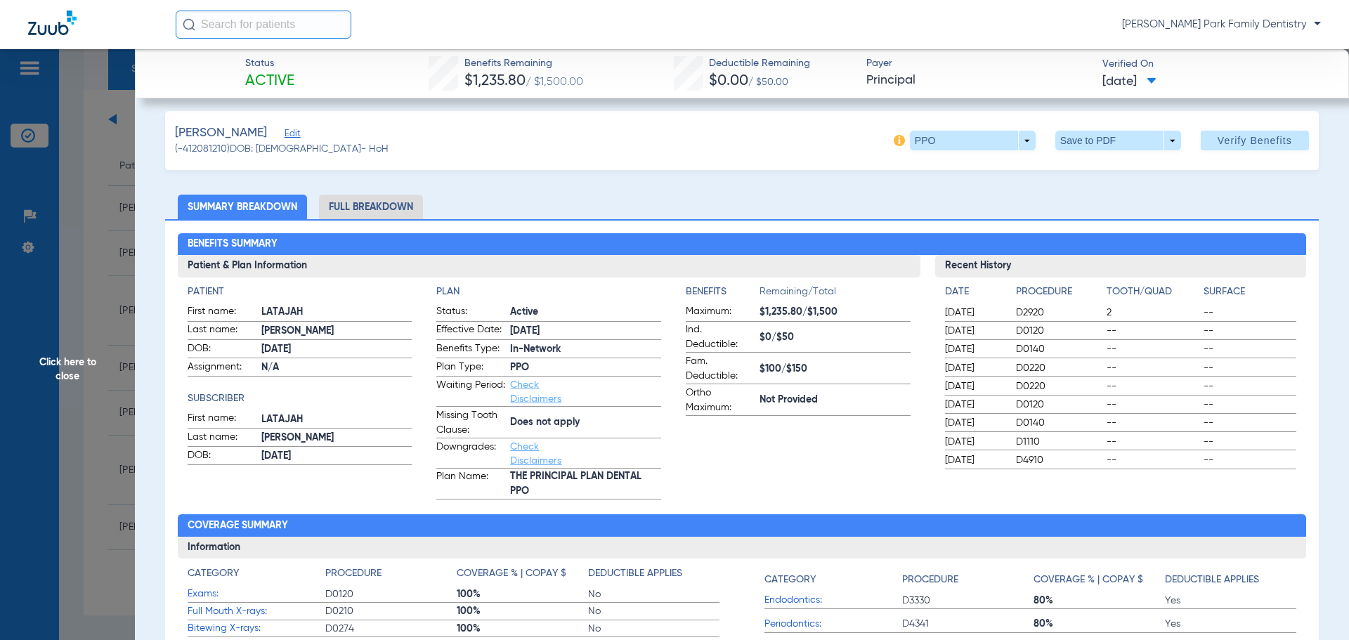
scroll to position [0, 0]
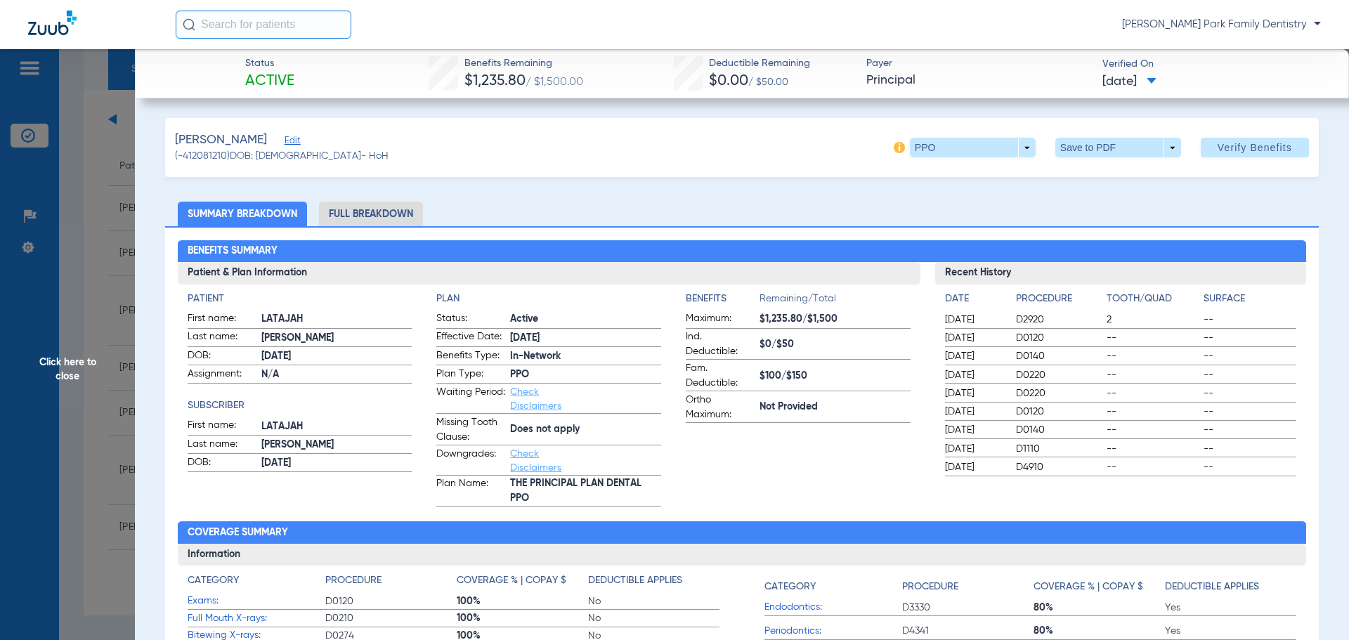
click at [84, 366] on span "Click here to close" at bounding box center [67, 369] width 135 height 640
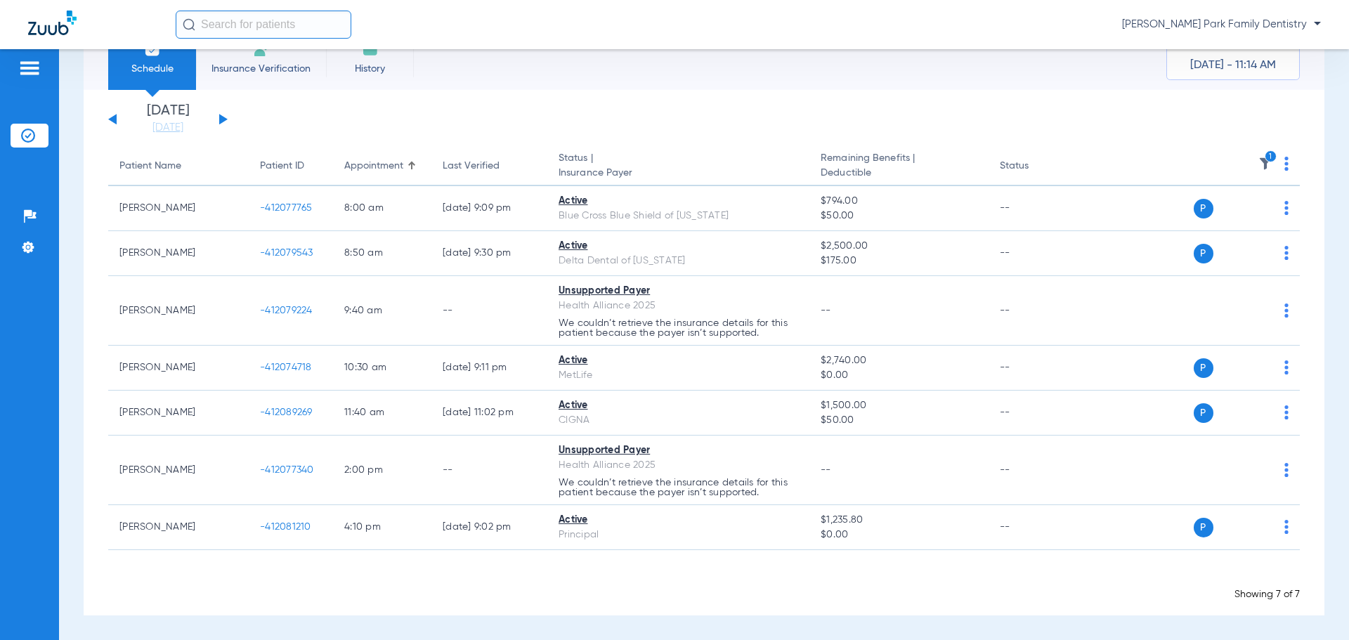
click at [1258, 169] on img at bounding box center [1265, 164] width 14 height 14
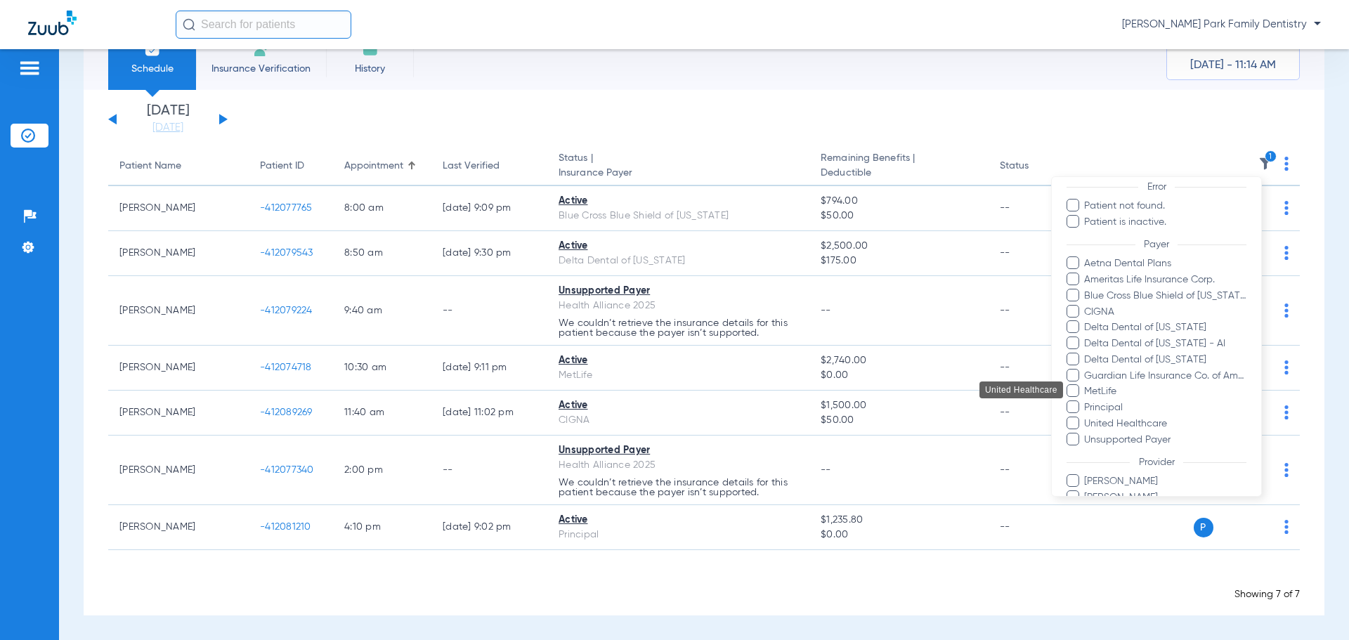
scroll to position [209, 0]
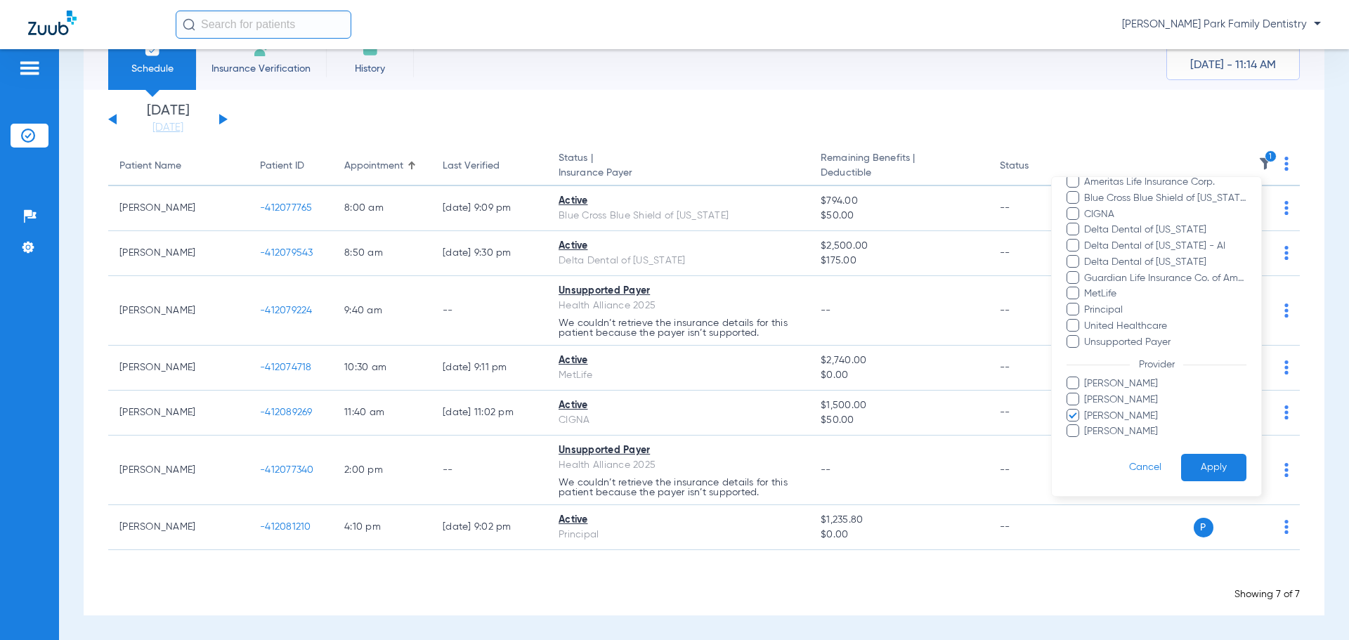
click at [1102, 417] on span "[PERSON_NAME]" at bounding box center [1165, 416] width 163 height 15
click at [1086, 426] on input "[PERSON_NAME]" at bounding box center [1086, 426] width 0 height 0
click at [1105, 384] on span "[PERSON_NAME]" at bounding box center [1165, 384] width 163 height 15
click at [1086, 393] on input "[PERSON_NAME]" at bounding box center [1086, 393] width 0 height 0
click at [1187, 466] on button "Apply" at bounding box center [1213, 467] width 65 height 27
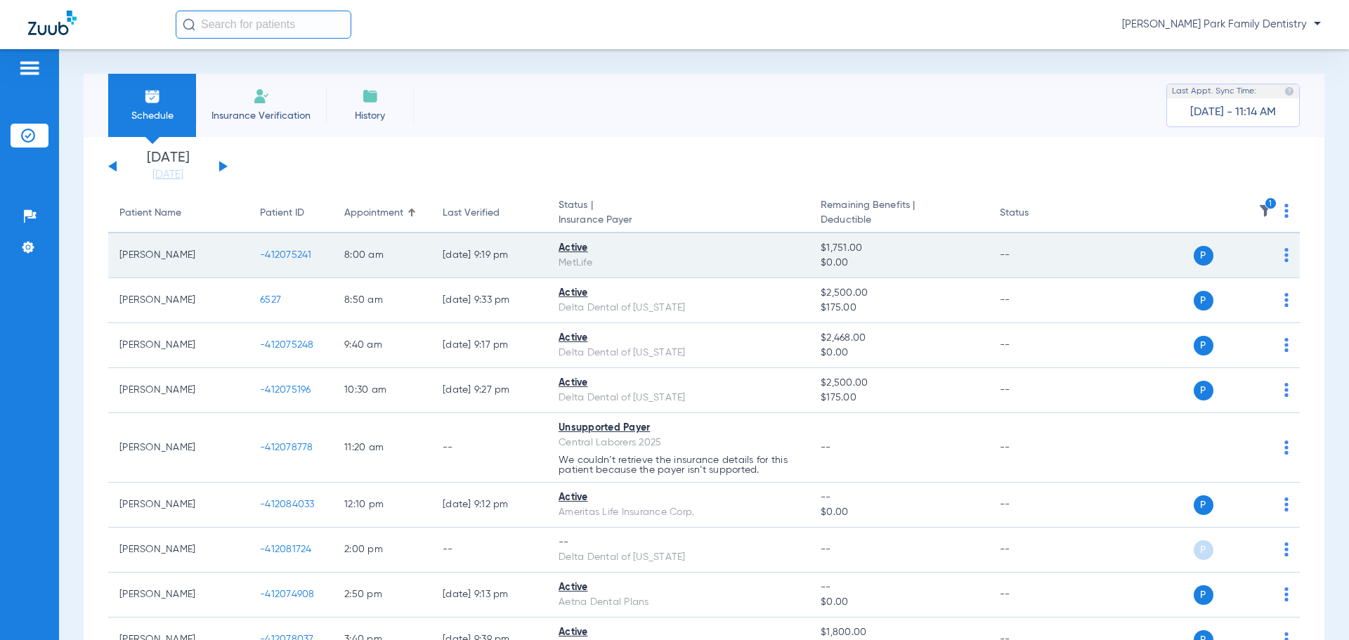
click at [285, 255] on span "-412075241" at bounding box center [286, 255] width 52 height 10
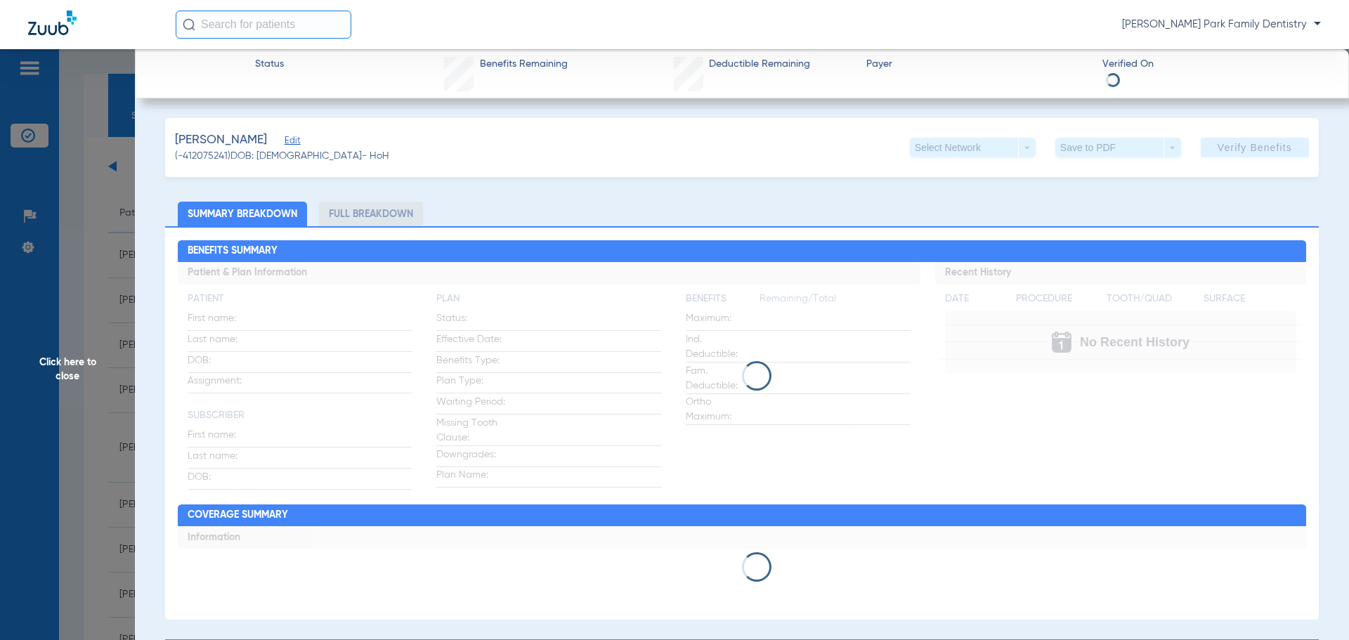
click at [48, 355] on span "Click here to close" at bounding box center [67, 369] width 135 height 640
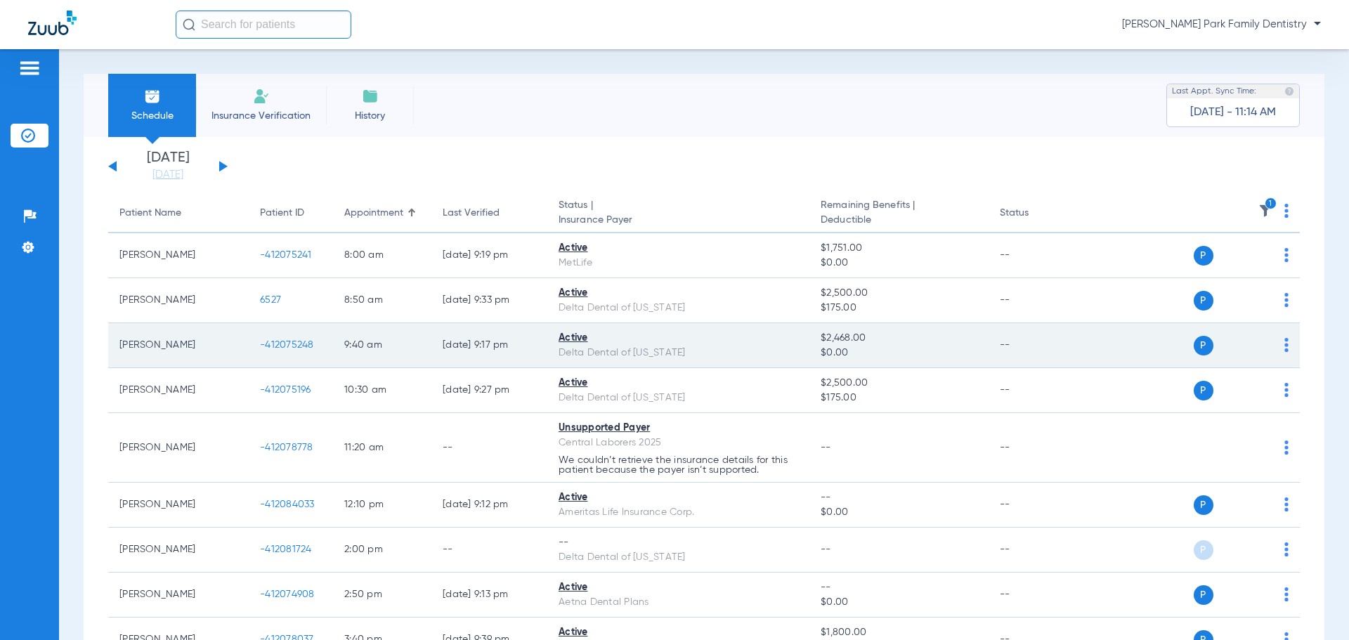
click at [308, 350] on span "-412075248" at bounding box center [287, 345] width 54 height 10
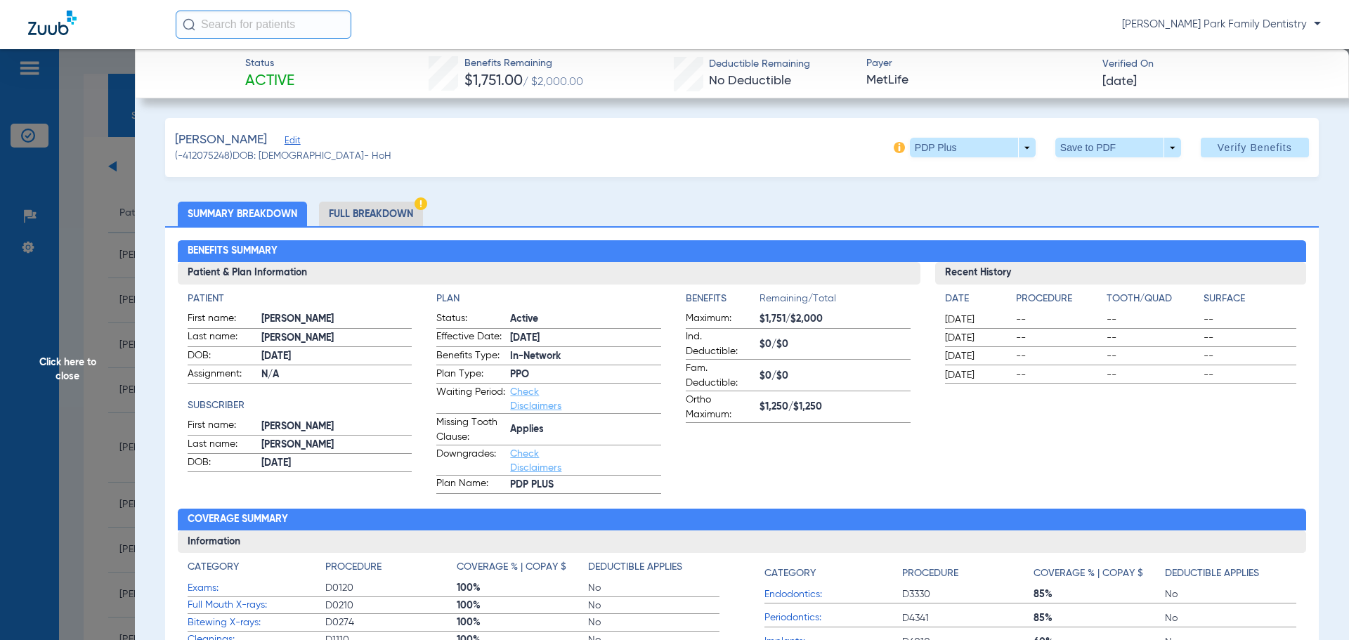
click at [70, 367] on span "Click here to close" at bounding box center [67, 369] width 135 height 640
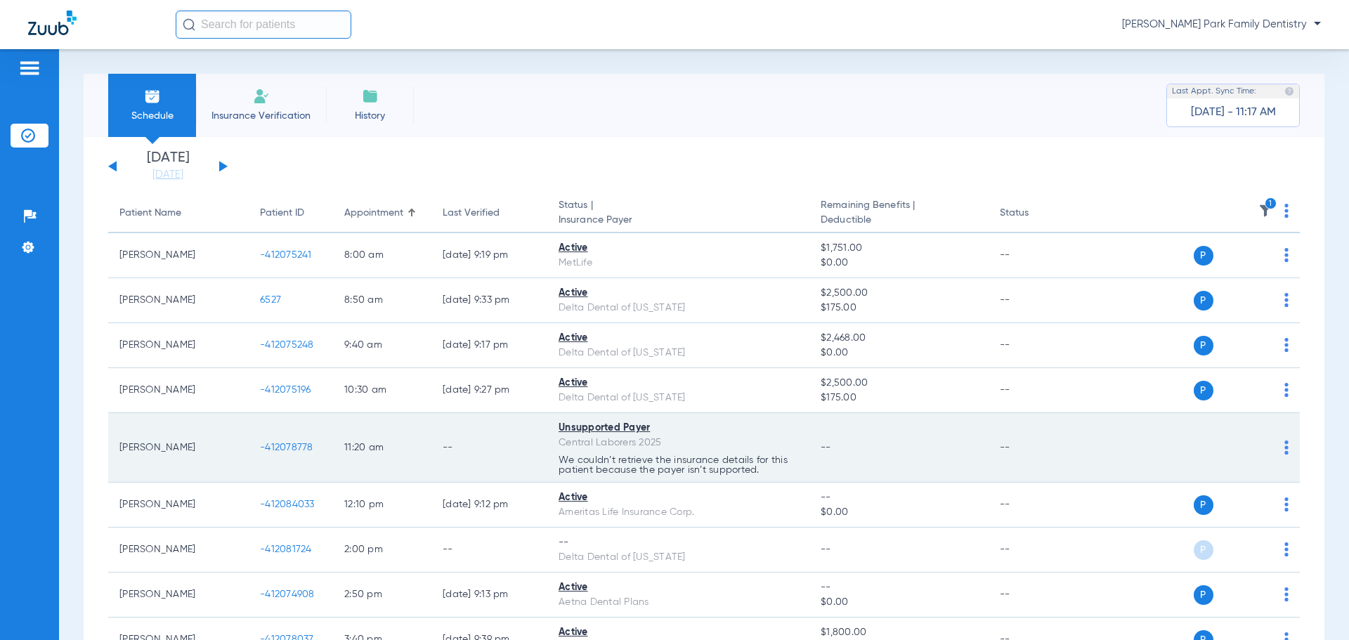
click at [295, 450] on span "-412078778" at bounding box center [286, 448] width 53 height 10
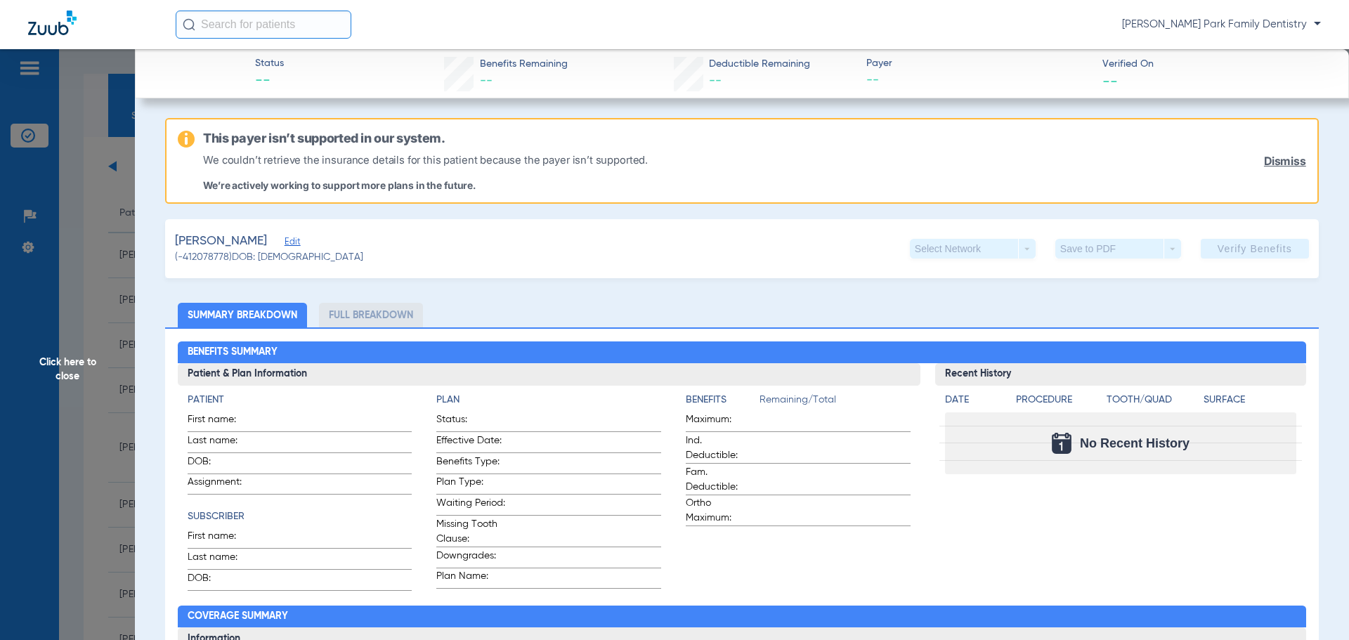
click at [68, 381] on span "Click here to close" at bounding box center [67, 369] width 135 height 640
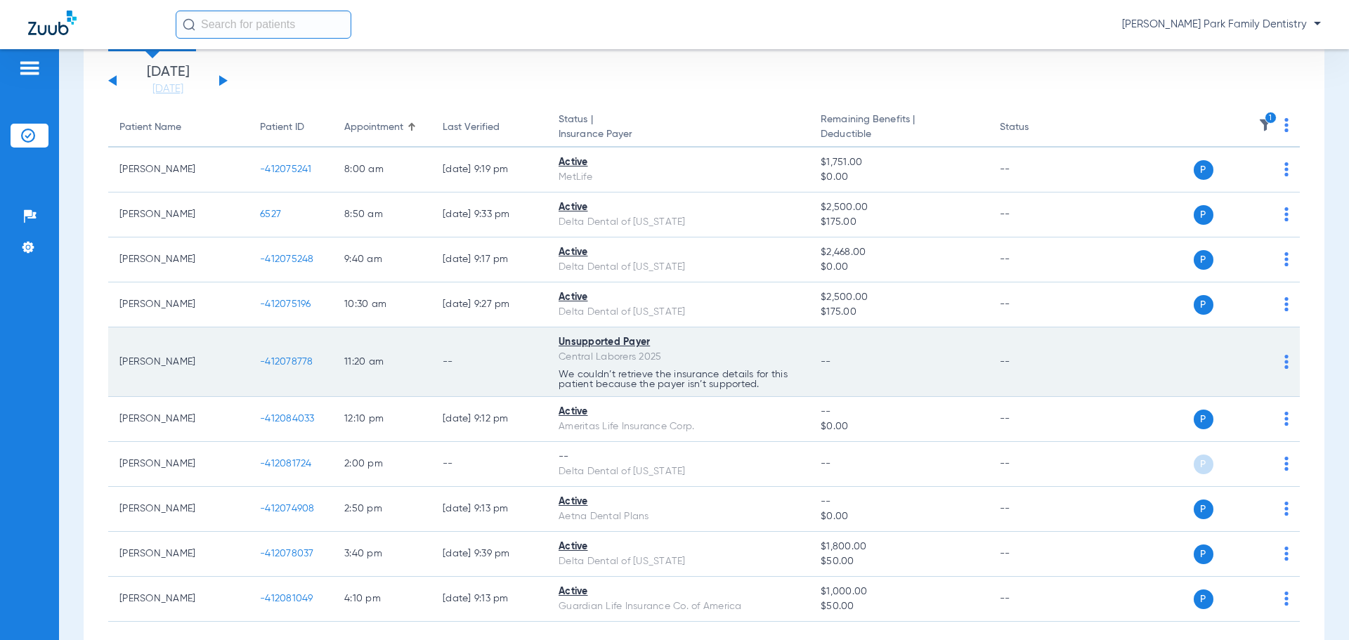
scroll to position [141, 0]
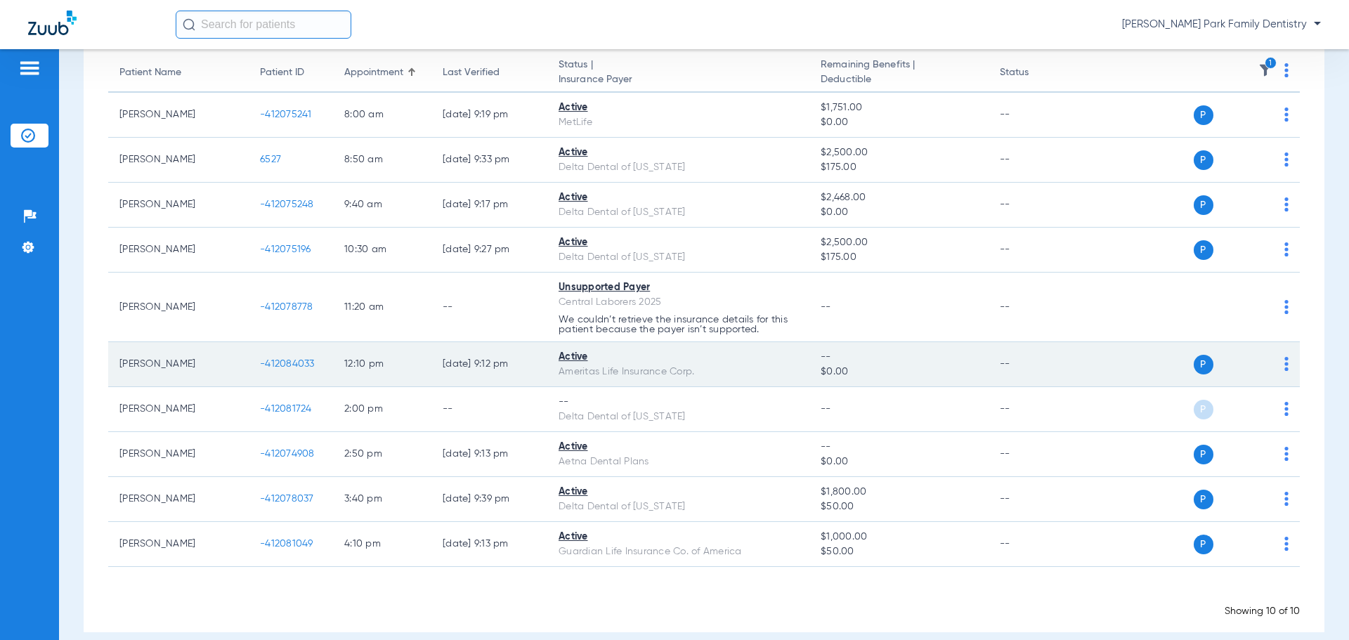
click at [302, 367] on span "-412084033" at bounding box center [287, 364] width 55 height 10
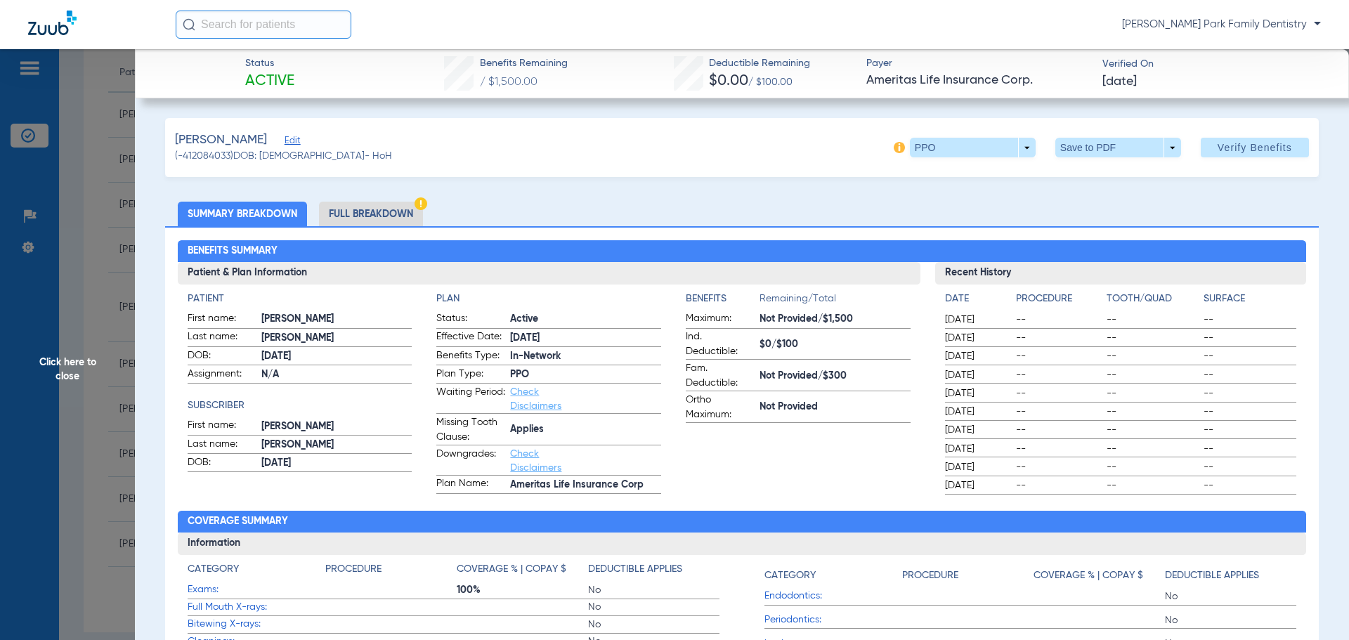
click at [69, 353] on span "Click here to close" at bounding box center [67, 369] width 135 height 640
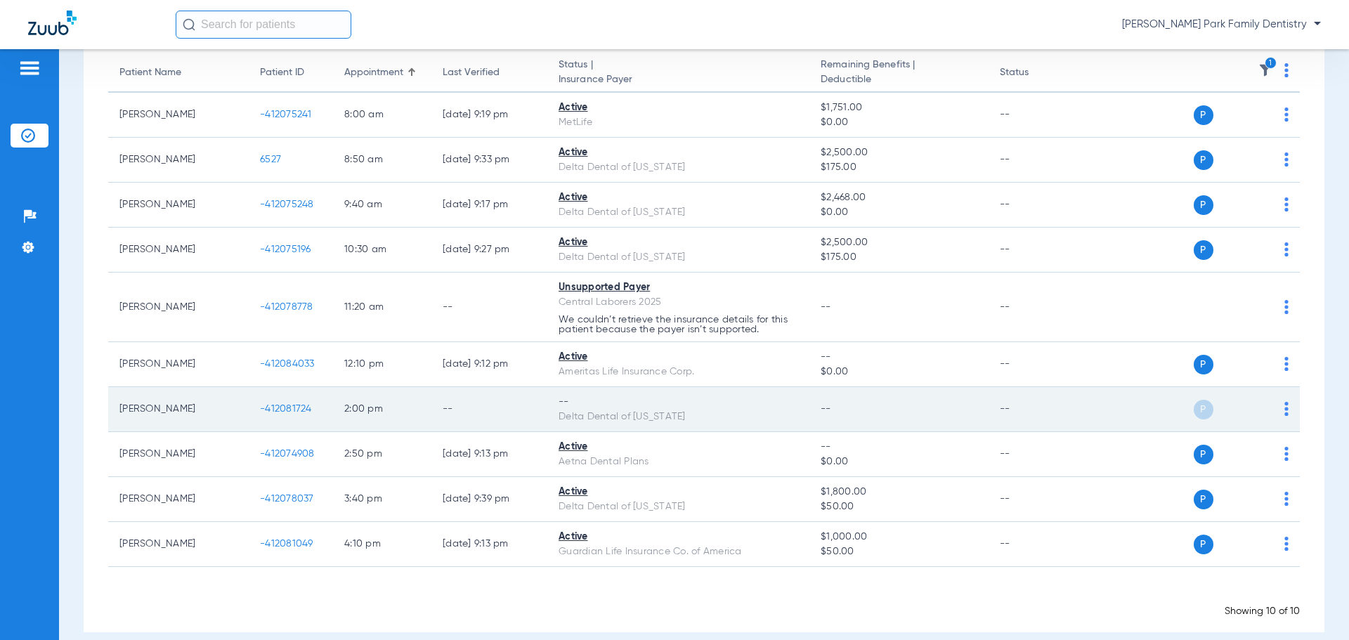
click at [292, 406] on span "-412081724" at bounding box center [286, 409] width 52 height 10
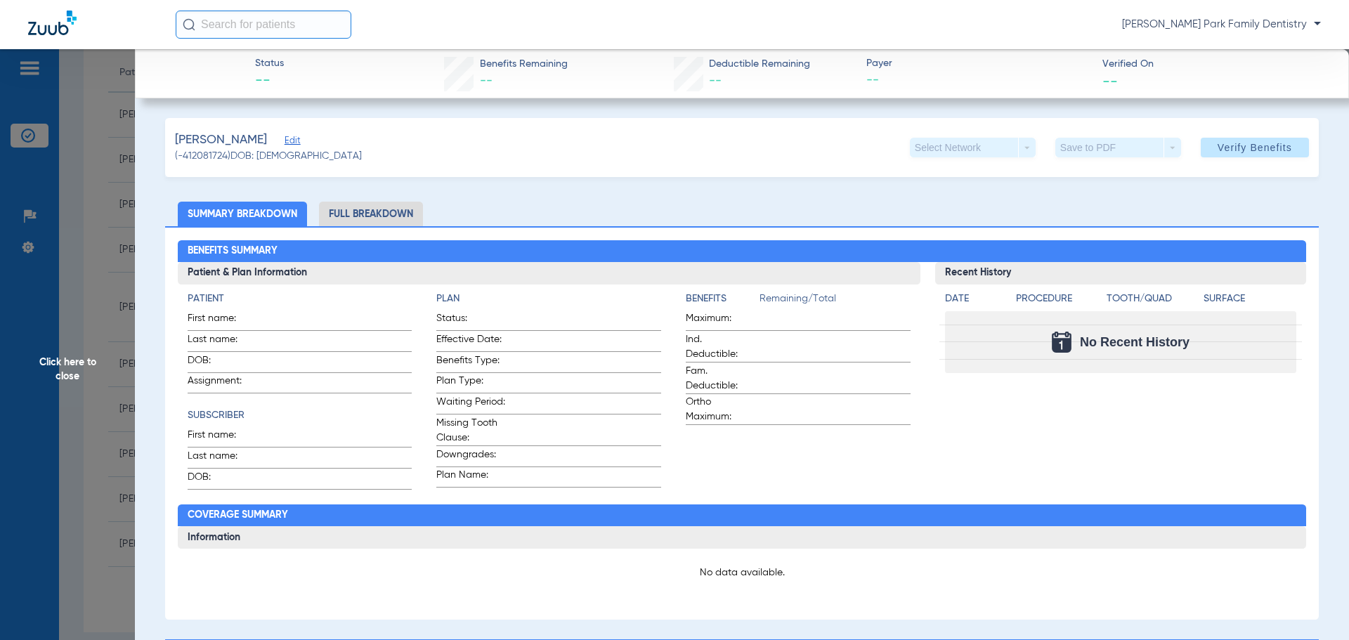
click at [70, 356] on span "Click here to close" at bounding box center [67, 369] width 135 height 640
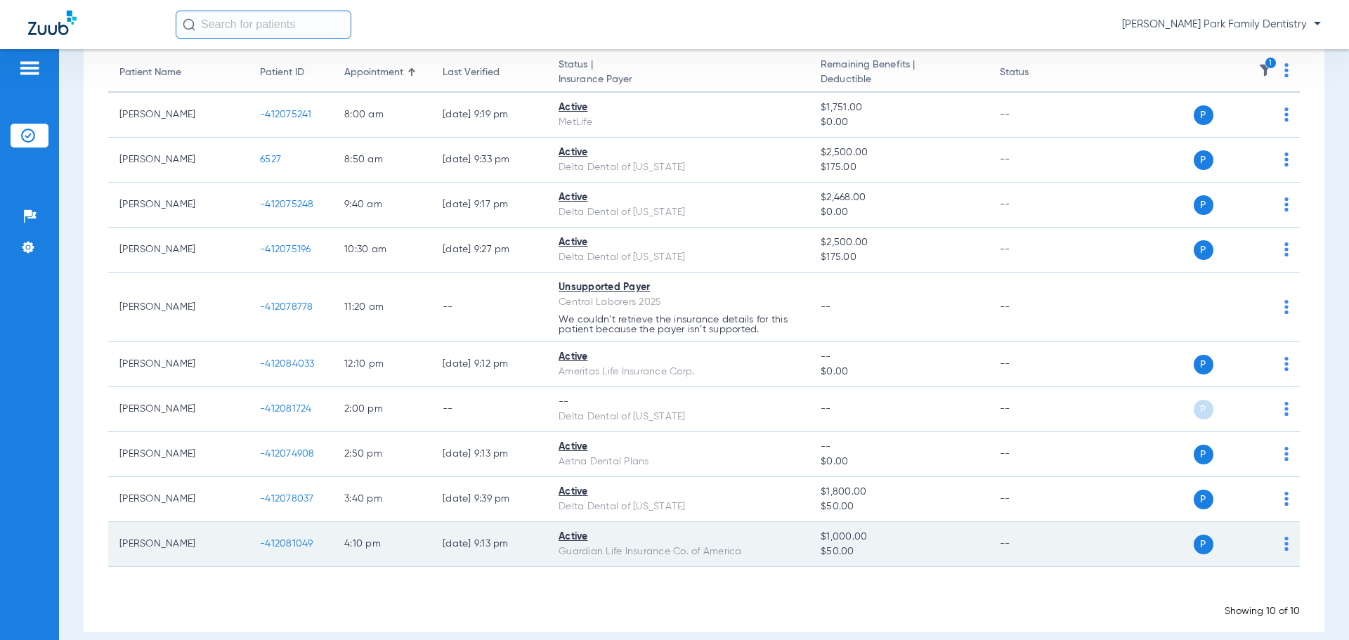
click at [300, 546] on span "-412081049" at bounding box center [286, 544] width 53 height 10
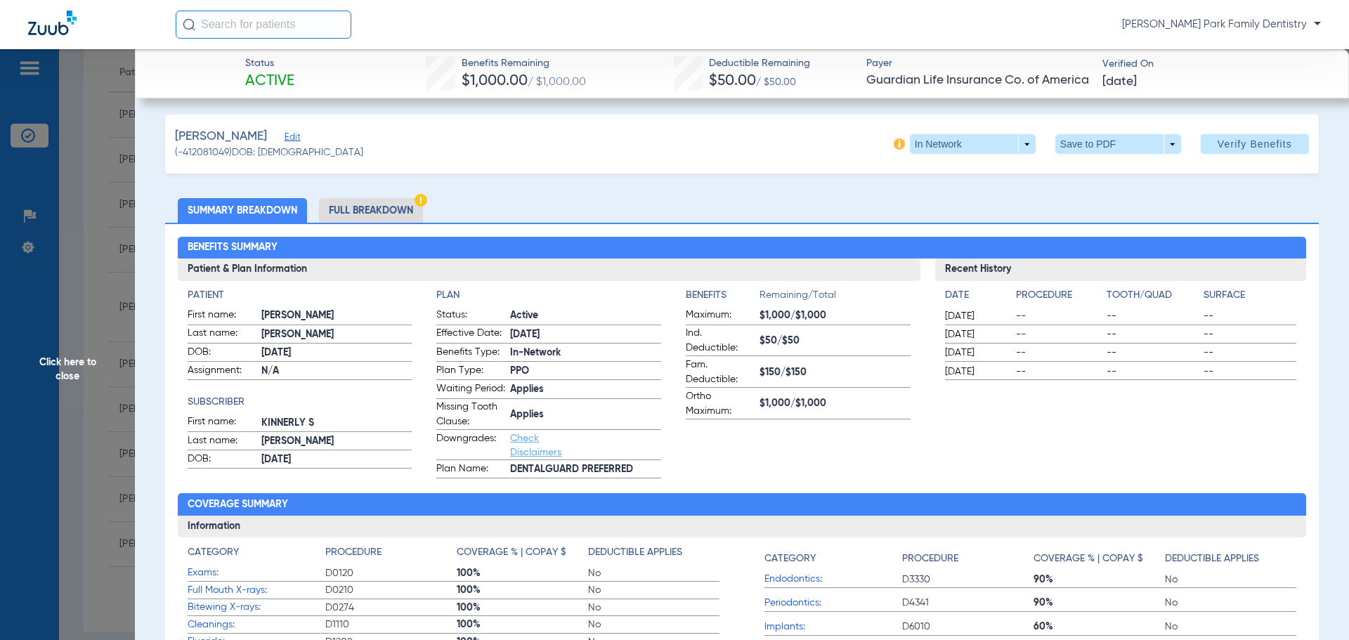
scroll to position [0, 0]
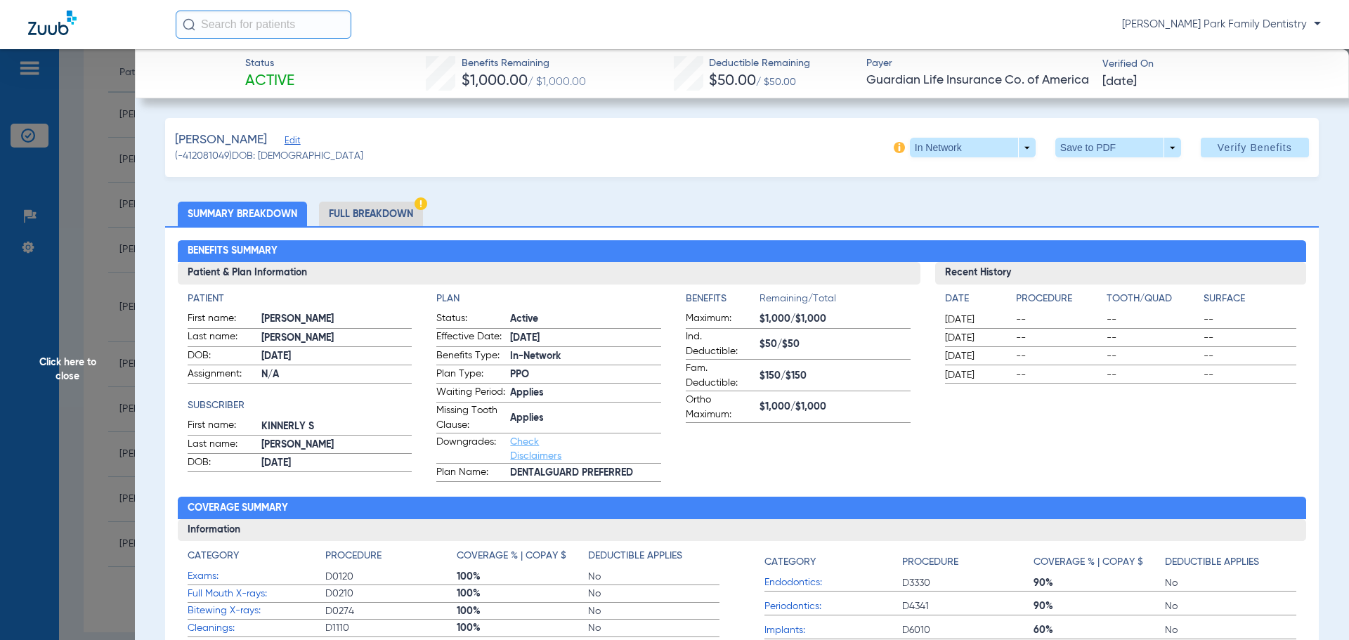
click at [59, 366] on span "Click here to close" at bounding box center [67, 369] width 135 height 640
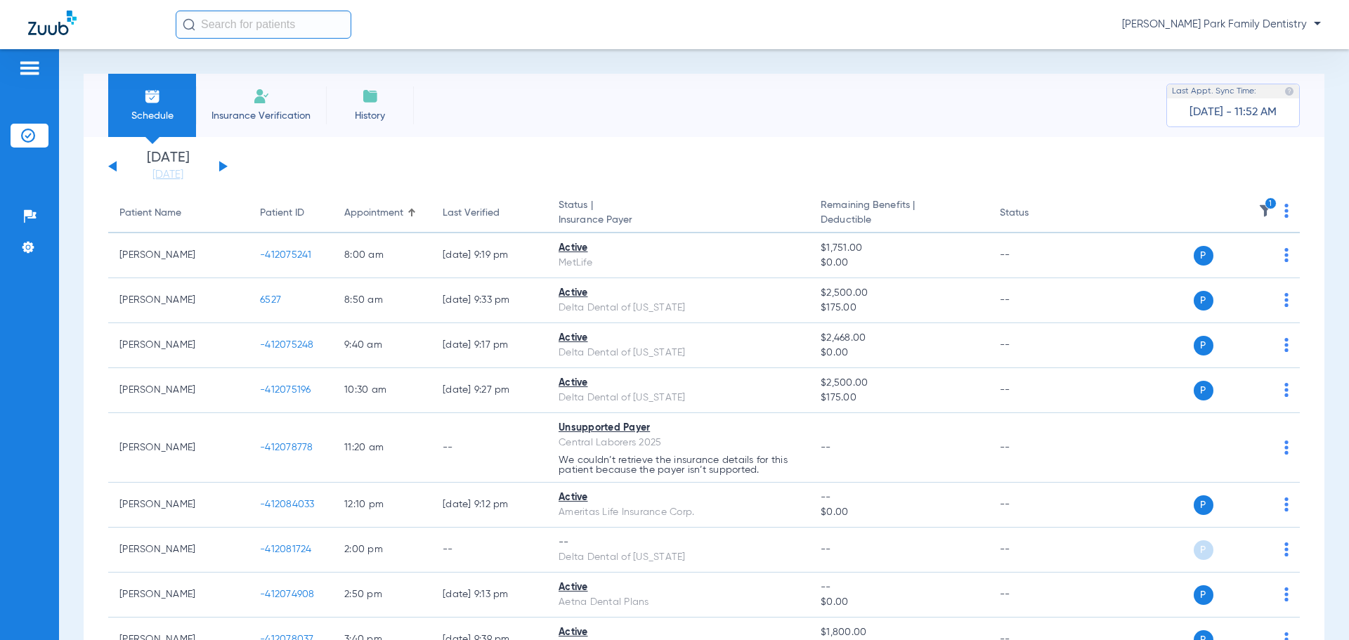
click at [1258, 210] on img at bounding box center [1265, 211] width 14 height 14
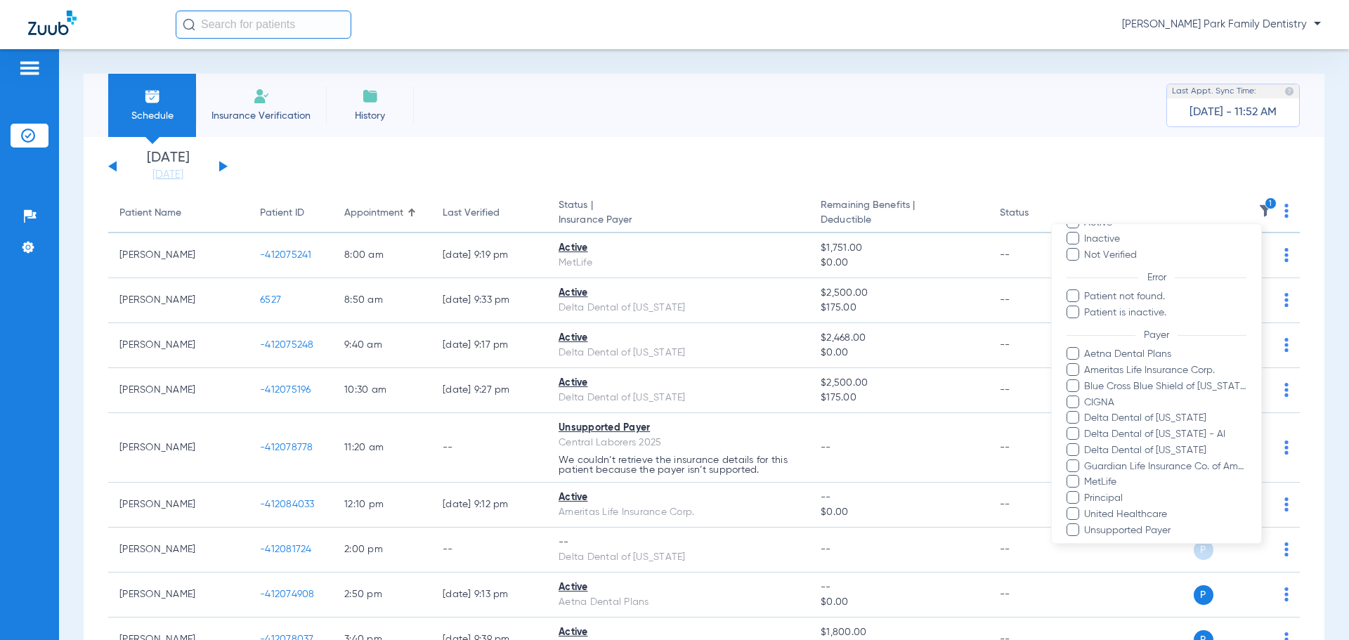
scroll to position [209, 0]
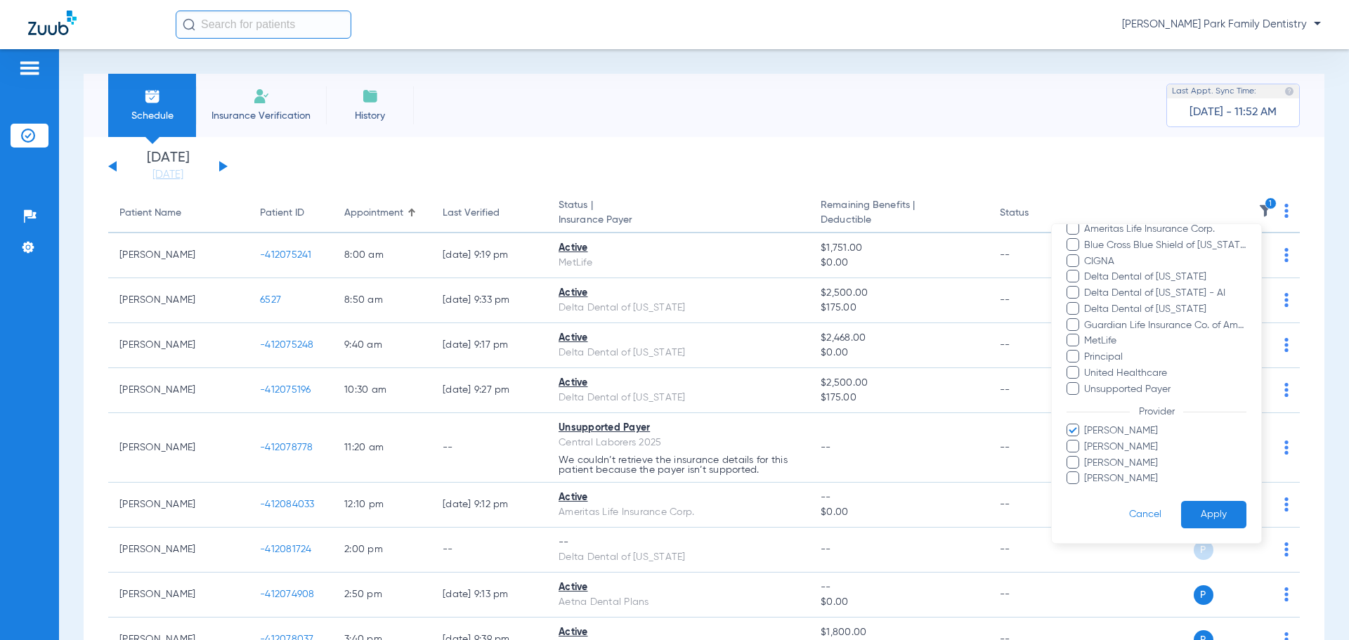
click at [1129, 434] on span "[PERSON_NAME]" at bounding box center [1165, 431] width 163 height 15
click at [1086, 441] on input "[PERSON_NAME]" at bounding box center [1086, 441] width 0 height 0
click at [1122, 447] on span "[PERSON_NAME]" at bounding box center [1165, 447] width 163 height 15
click at [1086, 457] on input "[PERSON_NAME]" at bounding box center [1086, 457] width 0 height 0
click at [1207, 511] on button "Apply" at bounding box center [1213, 514] width 65 height 27
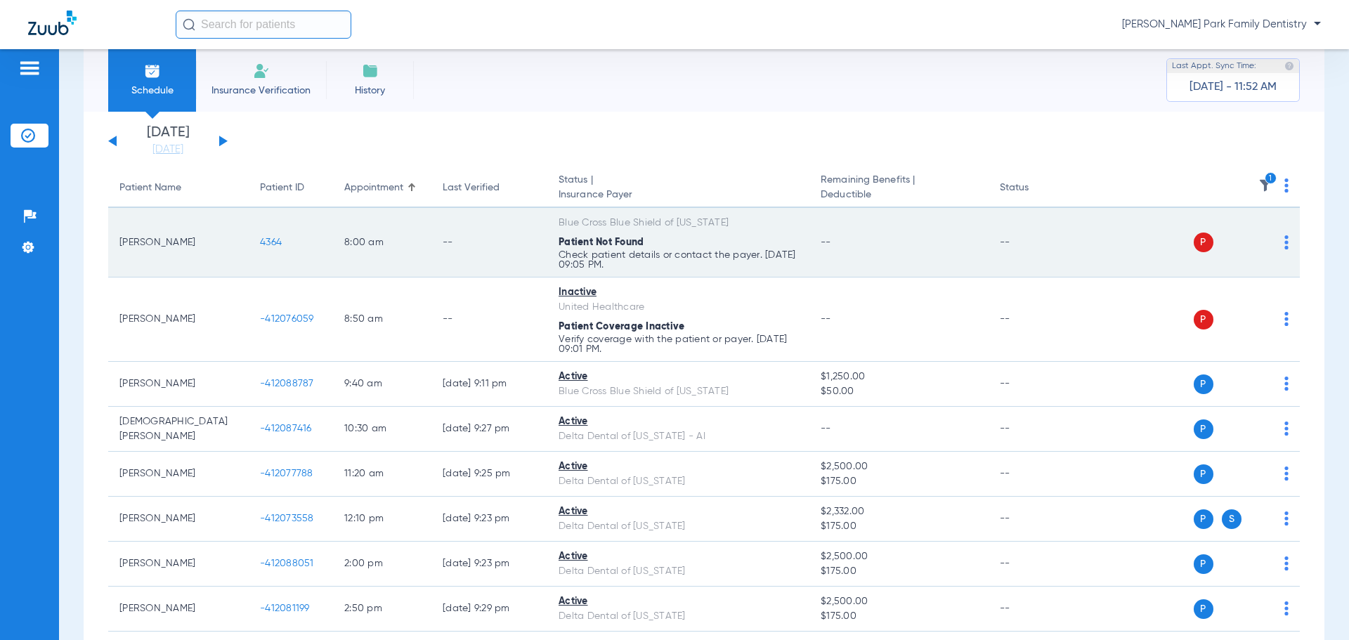
scroll to position [70, 0]
